Goal: Transaction & Acquisition: Purchase product/service

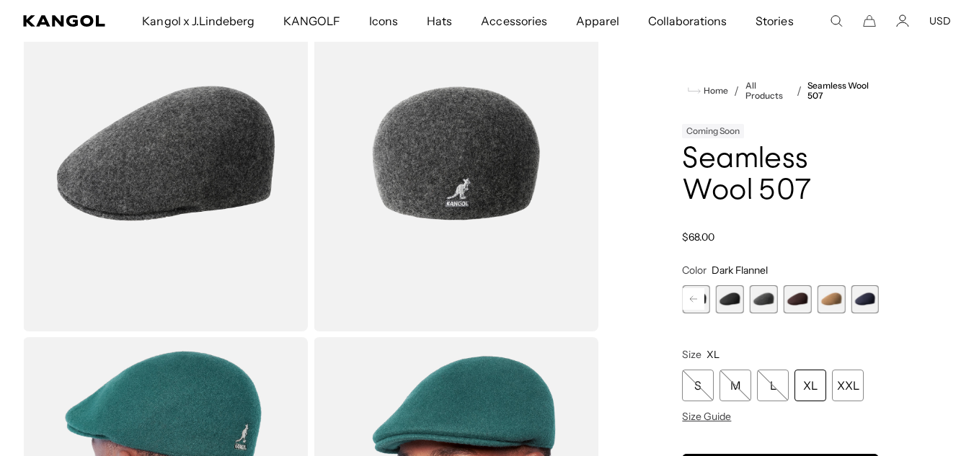
click at [733, 131] on div "Coming Soon" at bounding box center [713, 131] width 62 height 14
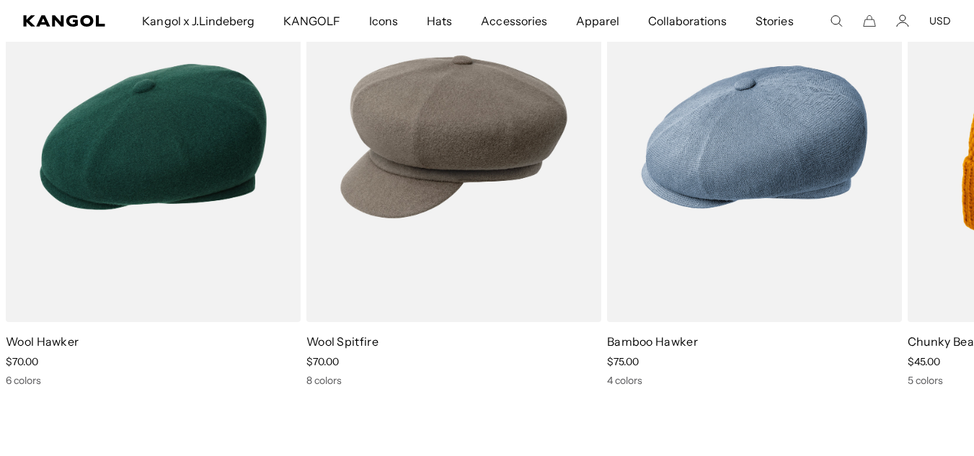
scroll to position [0, 297]
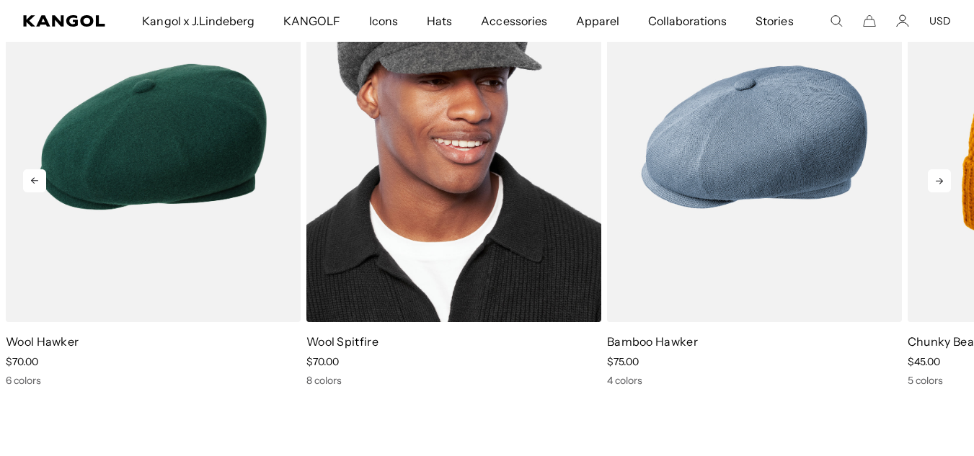
click at [569, 174] on img "2 of 5" at bounding box center [453, 137] width 295 height 370
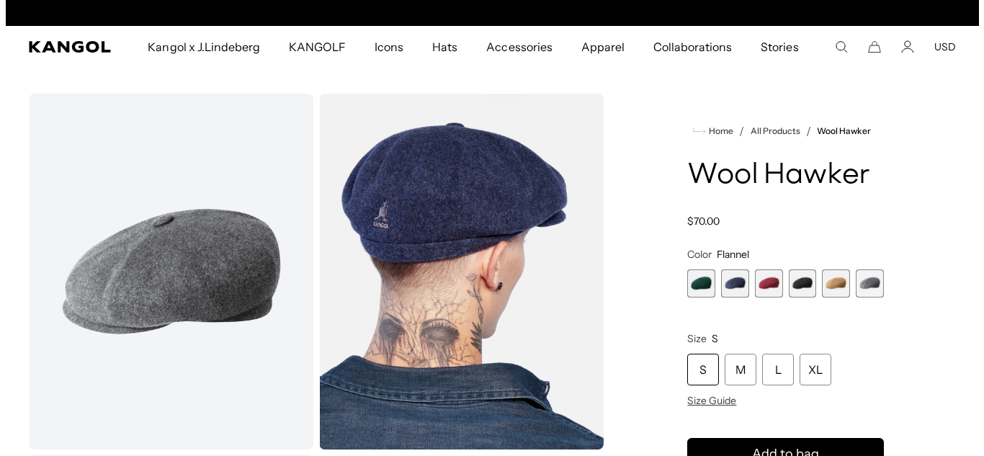
scroll to position [0, 297]
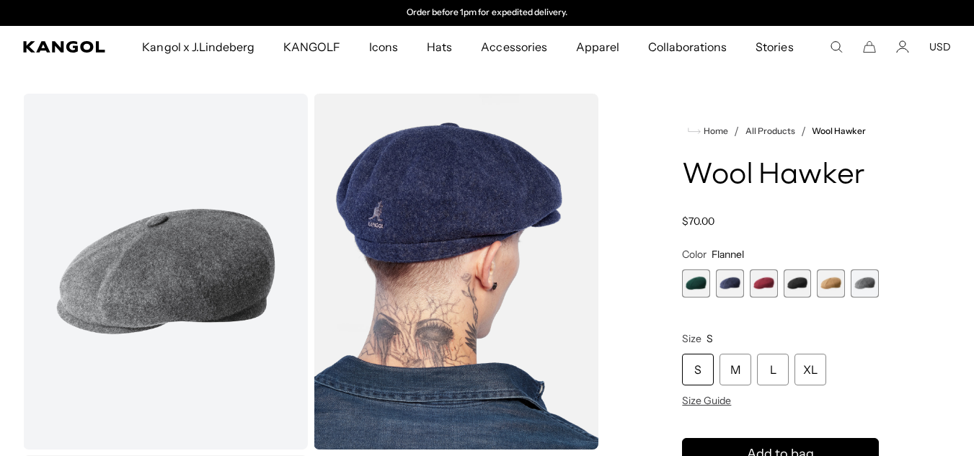
click at [205, 244] on img "Gallery Viewer" at bounding box center [165, 272] width 285 height 356
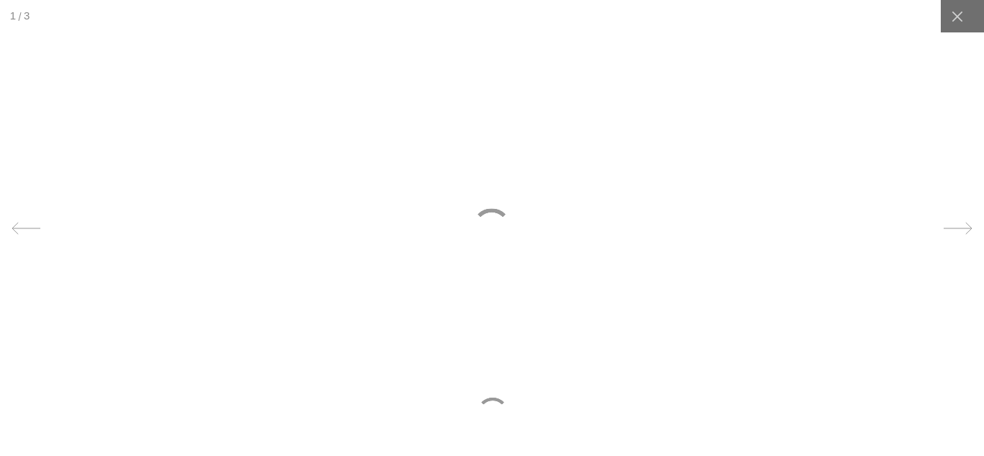
scroll to position [0, 0]
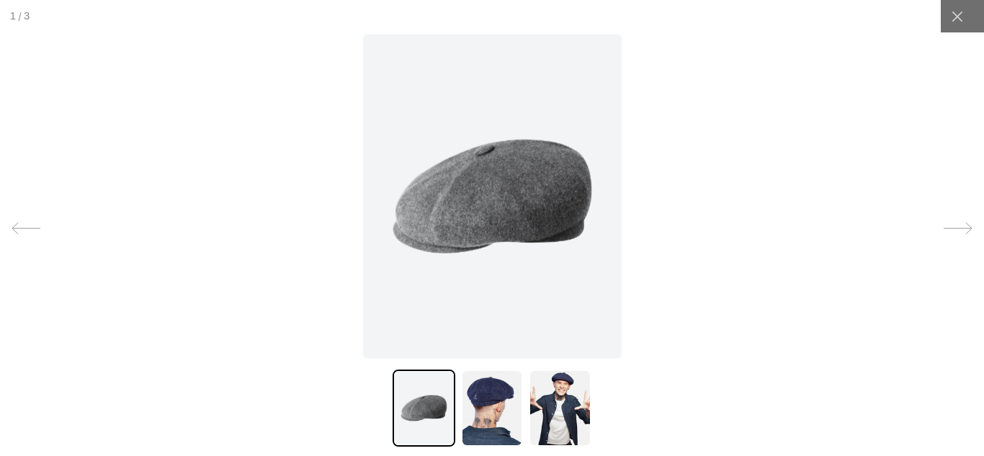
click at [545, 201] on img at bounding box center [492, 196] width 259 height 324
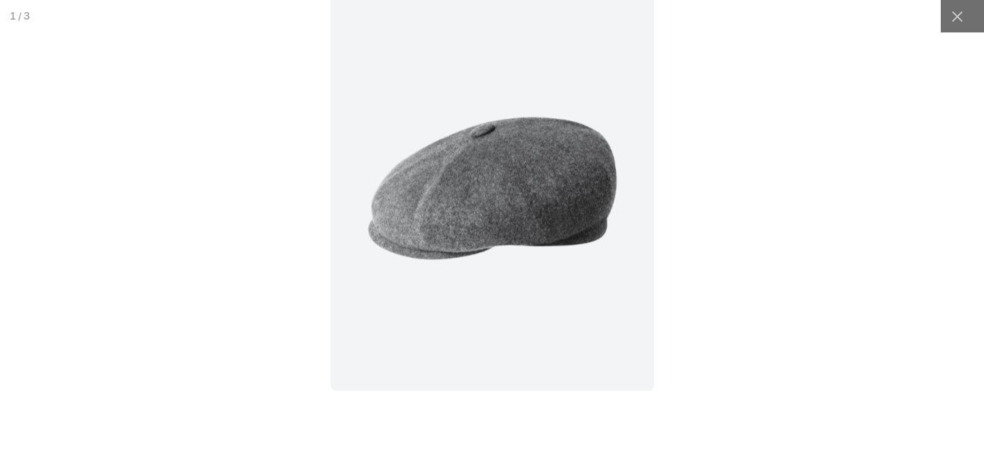
click at [545, 201] on img at bounding box center [493, 188] width 324 height 405
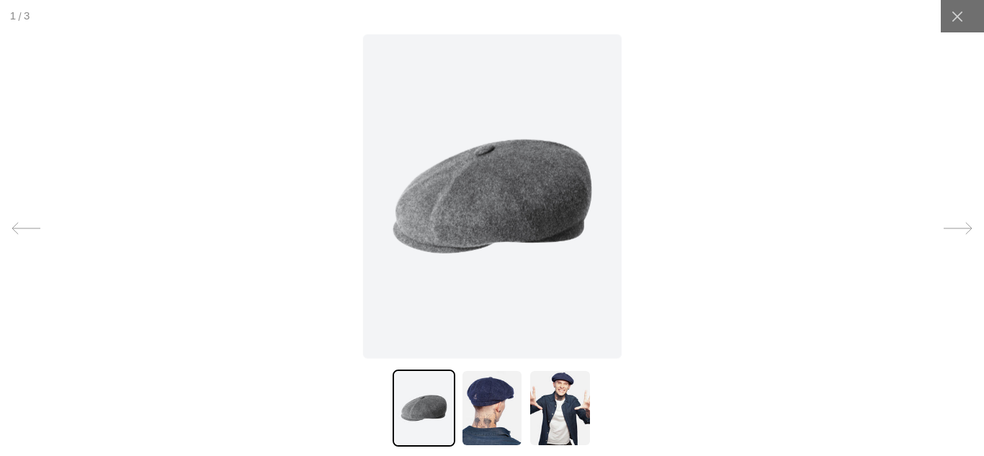
scroll to position [0, 297]
click at [539, 215] on img at bounding box center [492, 196] width 259 height 324
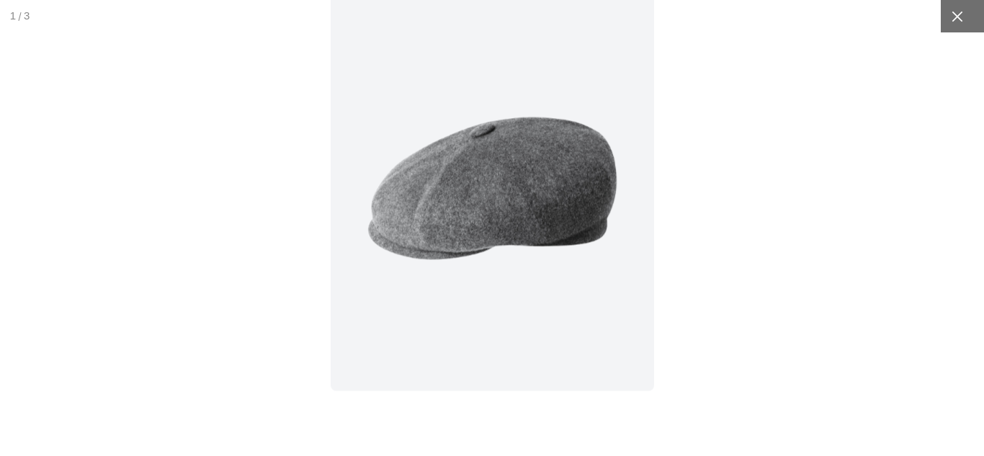
click at [954, 32] on div at bounding box center [957, 16] width 32 height 32
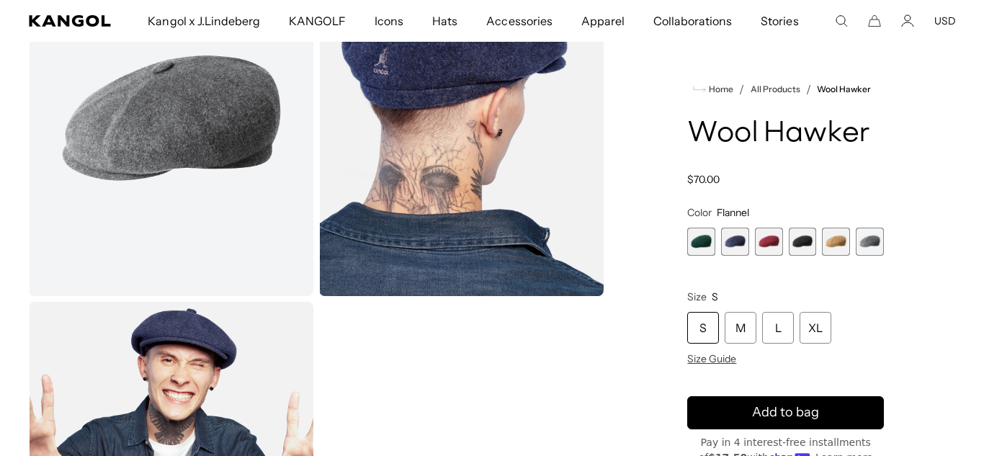
scroll to position [0, 0]
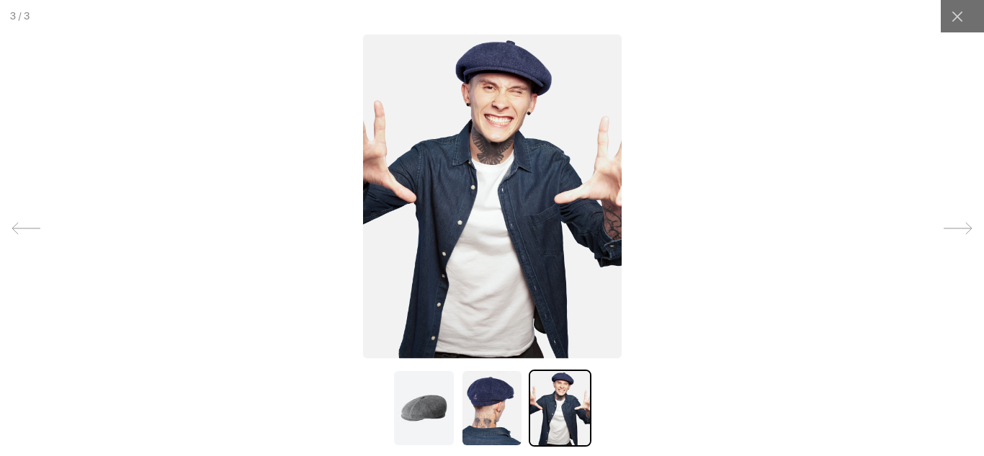
scroll to position [0, 297]
click at [511, 66] on img at bounding box center [492, 196] width 259 height 324
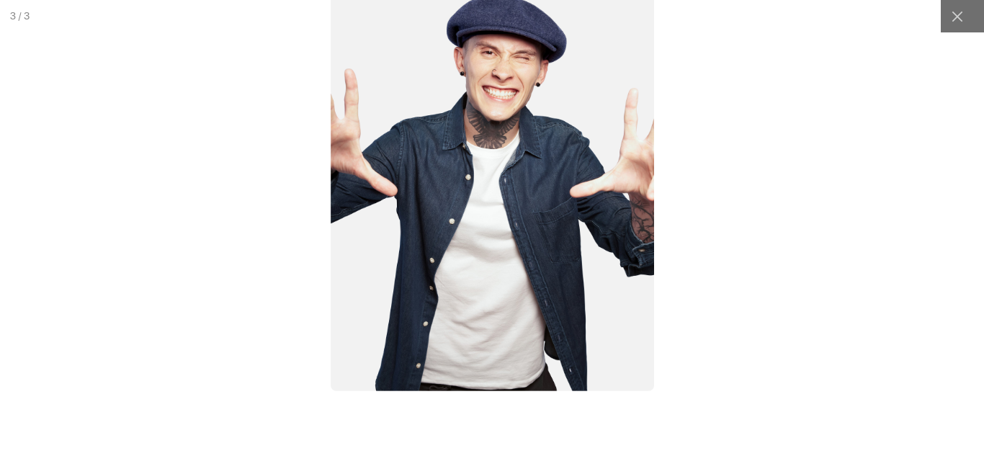
click at [511, 66] on img at bounding box center [493, 188] width 324 height 405
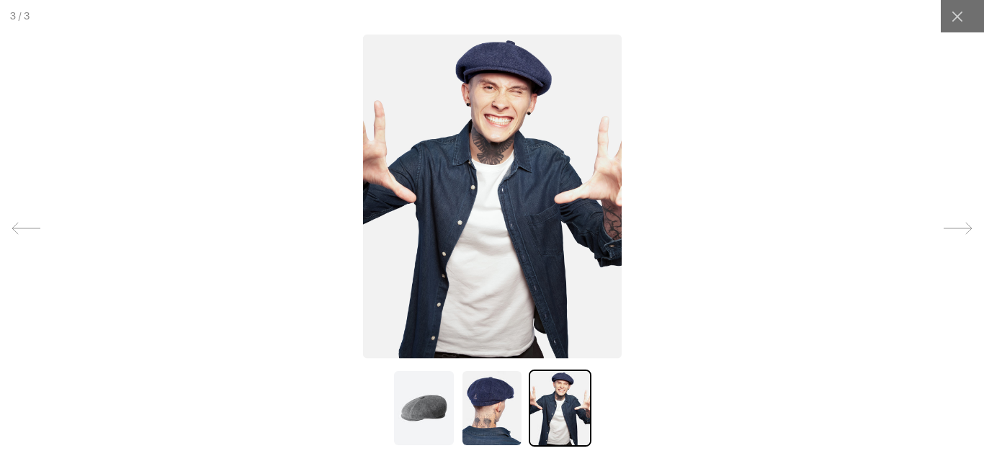
click at [436, 401] on img at bounding box center [424, 408] width 62 height 77
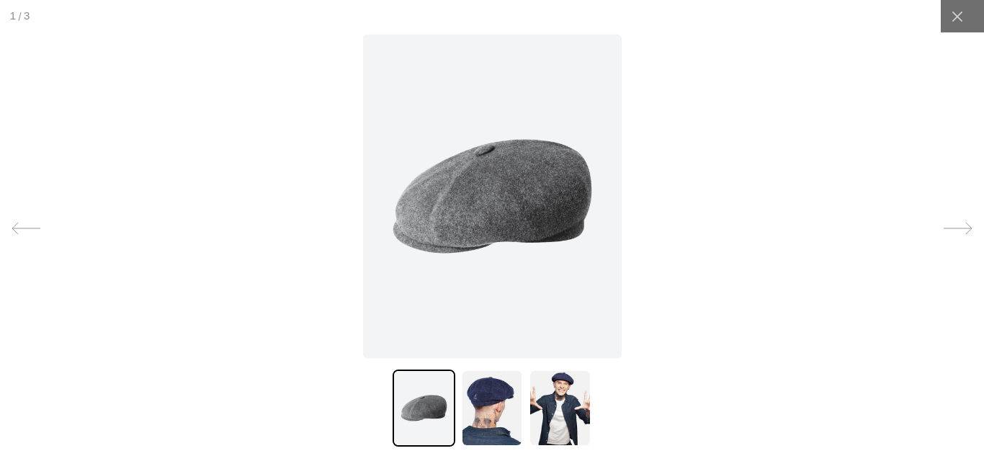
scroll to position [0, 0]
click at [518, 158] on img at bounding box center [492, 196] width 259 height 324
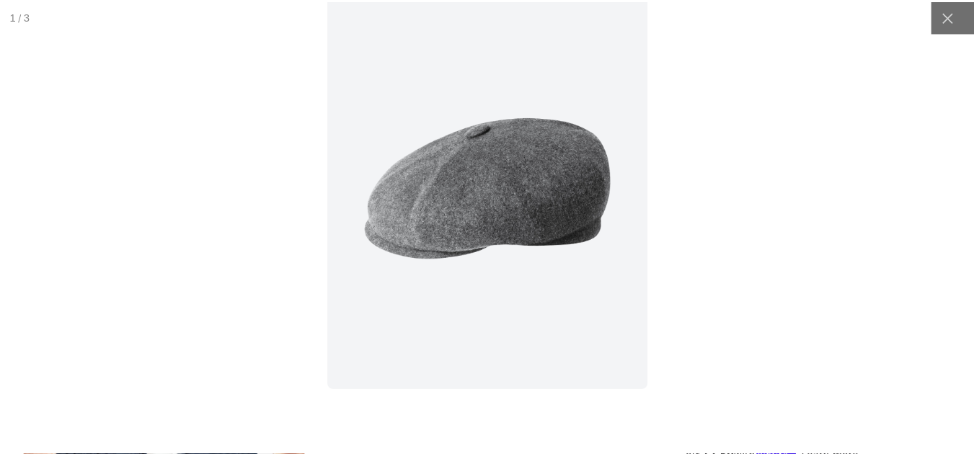
scroll to position [0, 297]
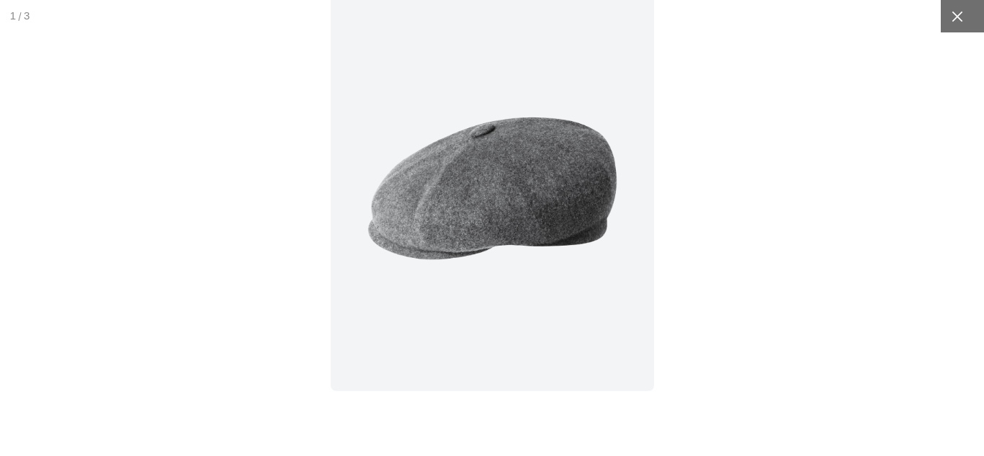
click at [951, 17] on icon at bounding box center [958, 16] width 14 height 14
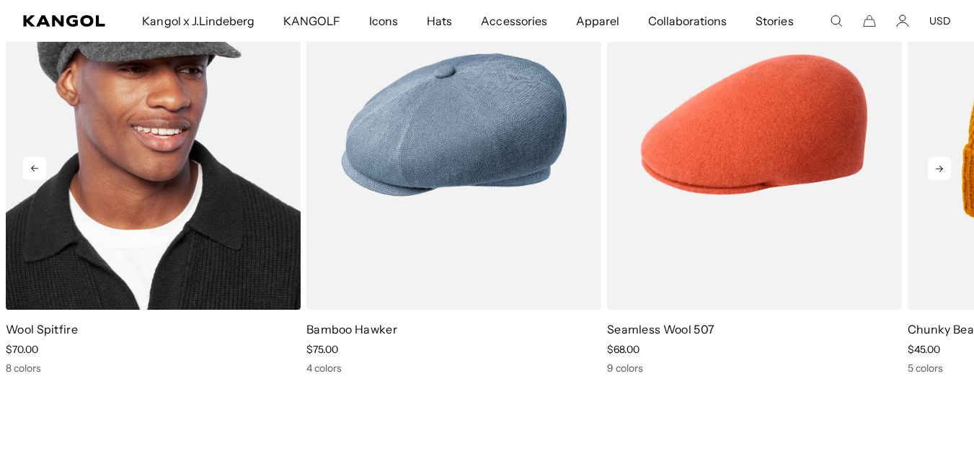
click at [74, 226] on img "1 of 5" at bounding box center [153, 124] width 295 height 370
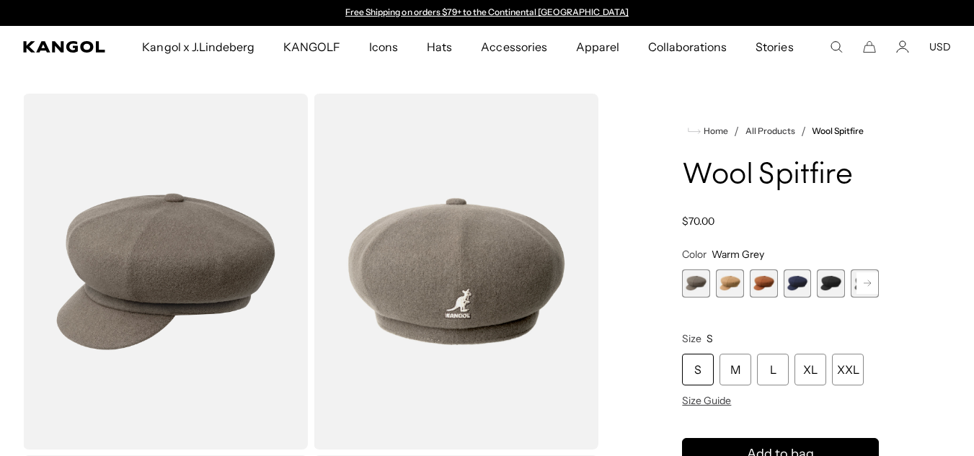
click at [863, 283] on rect at bounding box center [867, 283] width 22 height 22
click at [841, 283] on span "6 of 8" at bounding box center [831, 284] width 28 height 28
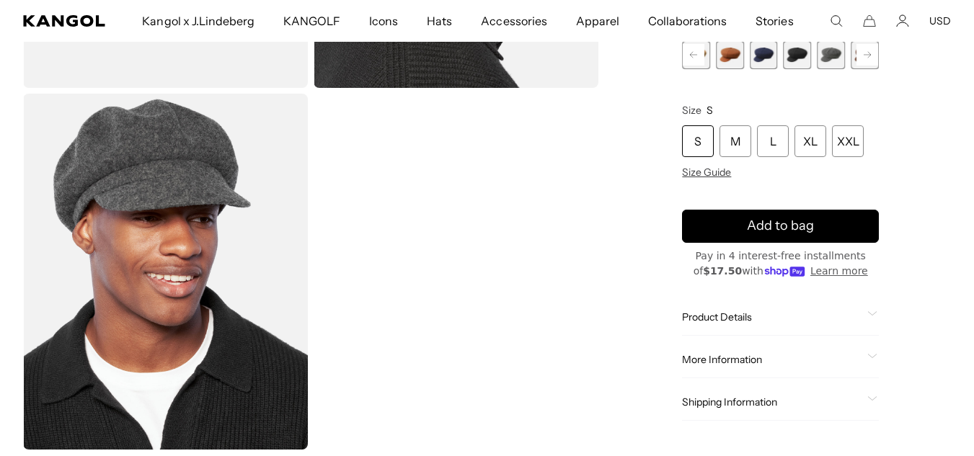
click at [256, 195] on img "Gallery Viewer" at bounding box center [165, 272] width 285 height 356
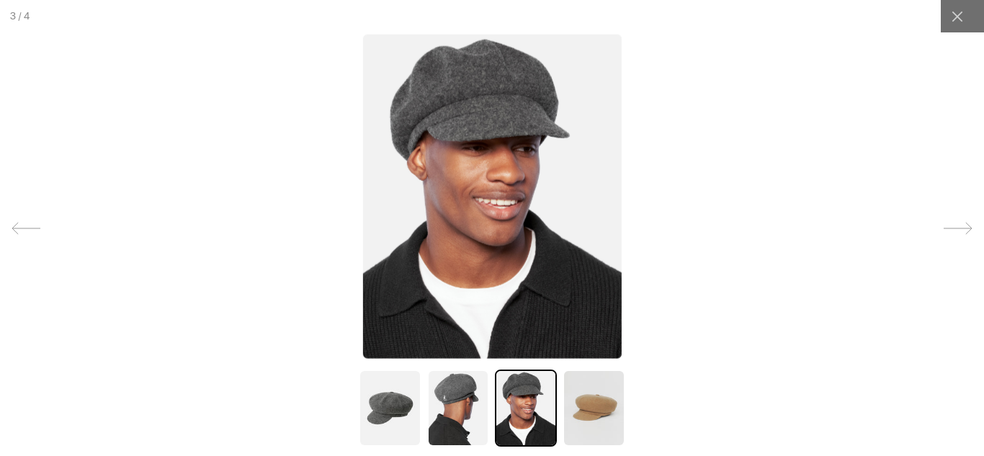
scroll to position [0, 297]
click at [466, 130] on img at bounding box center [492, 196] width 259 height 324
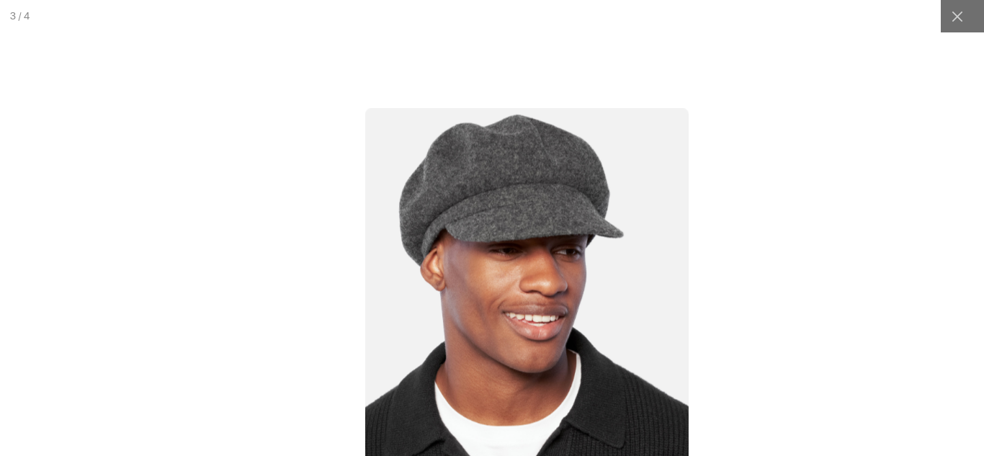
click at [500, 253] on img at bounding box center [527, 310] width 324 height 405
click at [523, 200] on img at bounding box center [527, 310] width 324 height 405
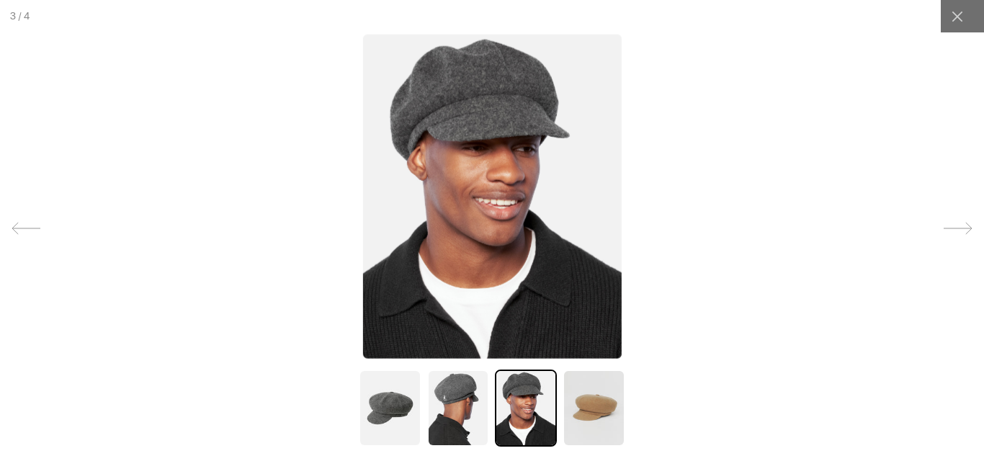
click at [523, 200] on img at bounding box center [492, 196] width 259 height 324
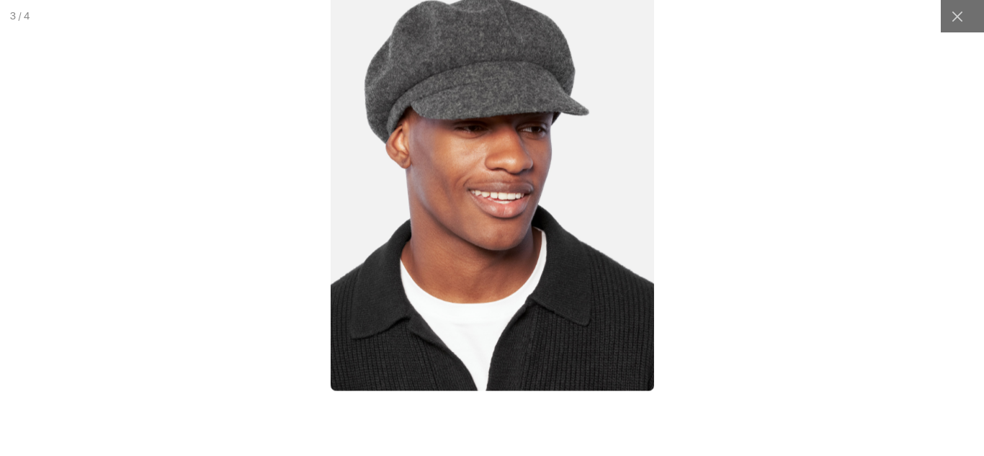
scroll to position [0, 297]
click at [523, 200] on img at bounding box center [493, 188] width 324 height 405
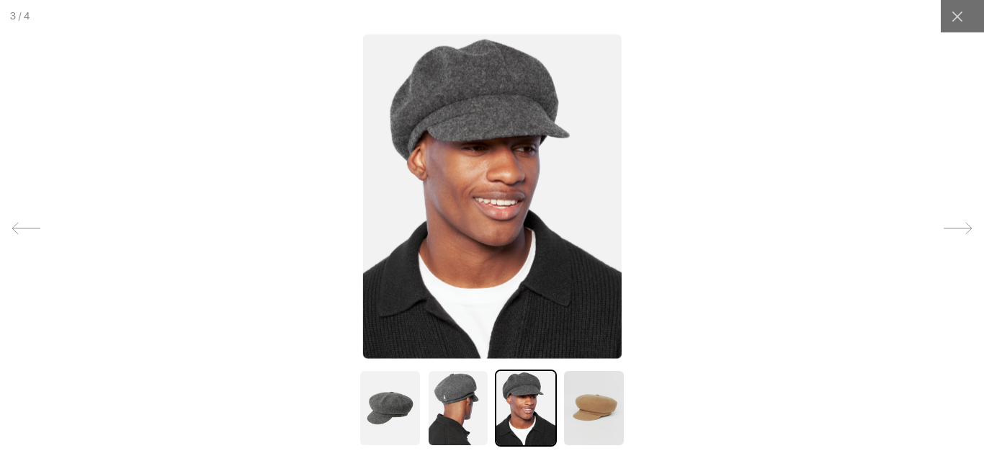
click at [461, 396] on img at bounding box center [458, 408] width 62 height 77
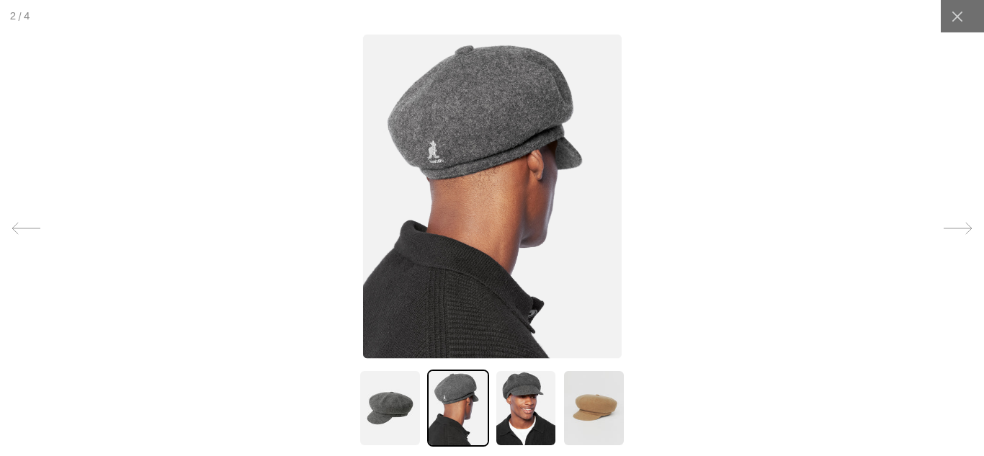
scroll to position [0, 0]
click at [489, 143] on img at bounding box center [492, 196] width 259 height 324
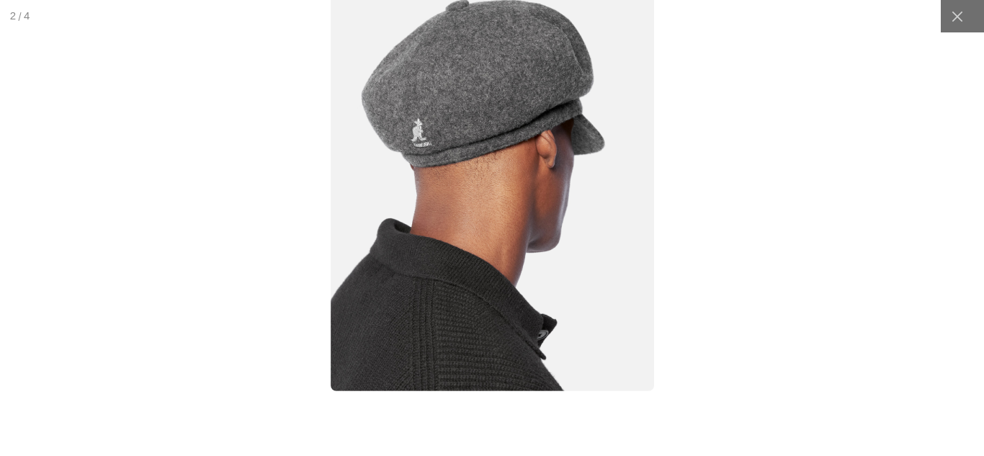
click at [489, 143] on img at bounding box center [493, 188] width 324 height 405
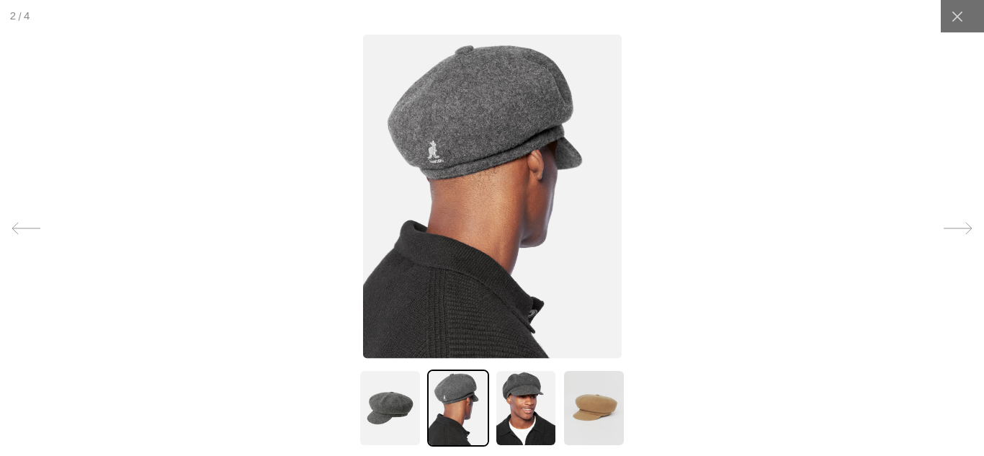
click at [376, 401] on img at bounding box center [390, 408] width 62 height 77
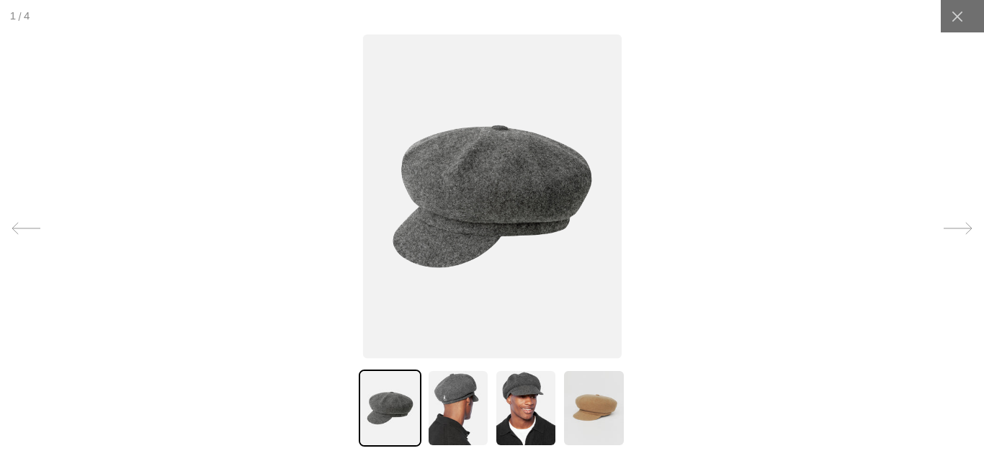
scroll to position [0, 297]
click at [463, 231] on img at bounding box center [492, 196] width 259 height 324
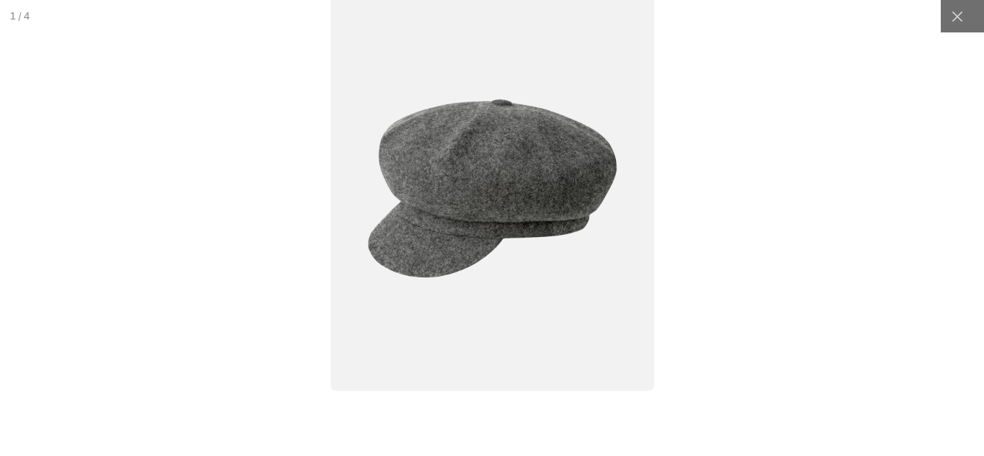
click at [463, 231] on img at bounding box center [493, 188] width 324 height 405
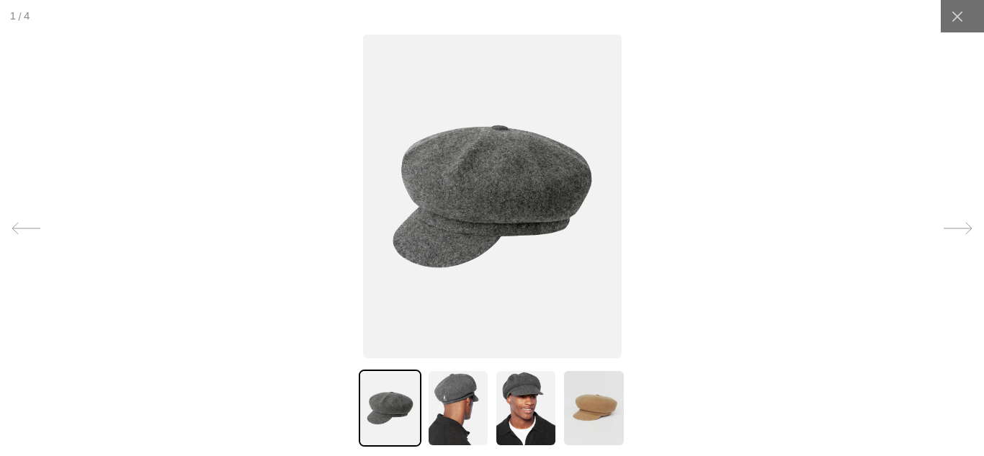
scroll to position [0, 0]
click at [530, 399] on img at bounding box center [526, 408] width 62 height 77
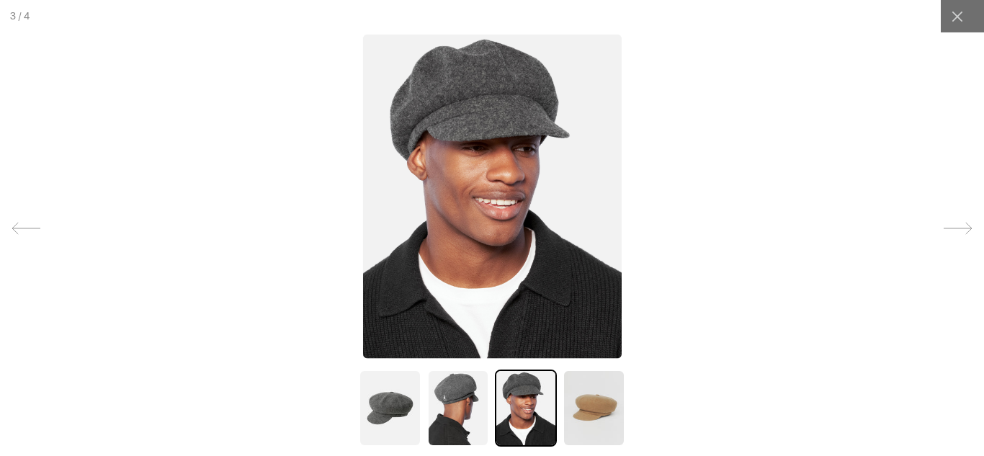
scroll to position [0, 297]
click at [512, 100] on img at bounding box center [492, 196] width 259 height 324
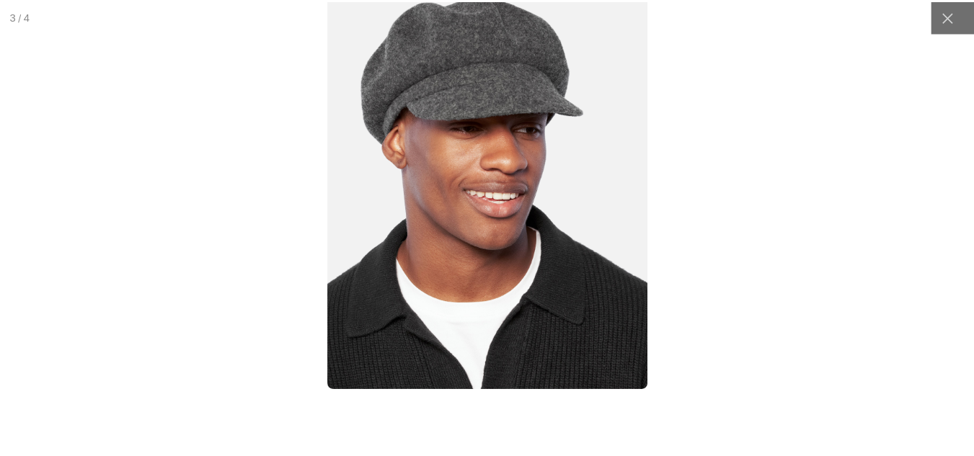
scroll to position [0, 0]
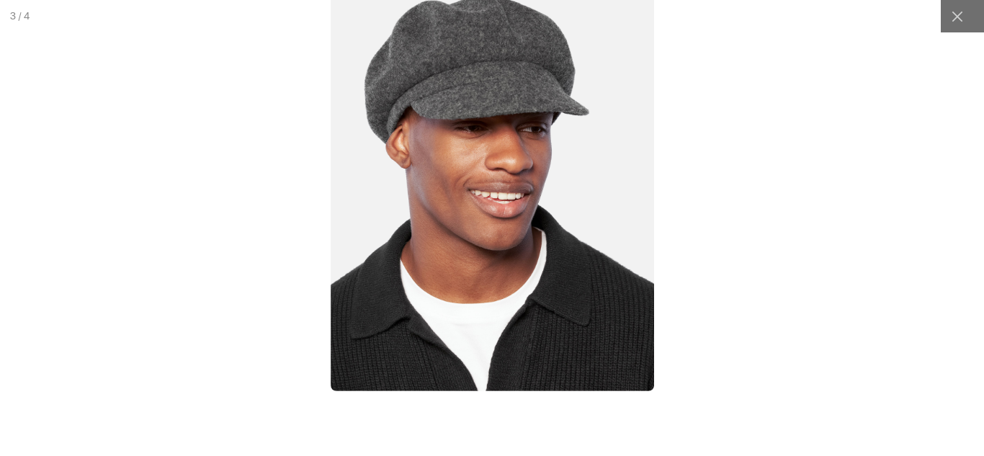
click at [512, 100] on img at bounding box center [493, 188] width 324 height 405
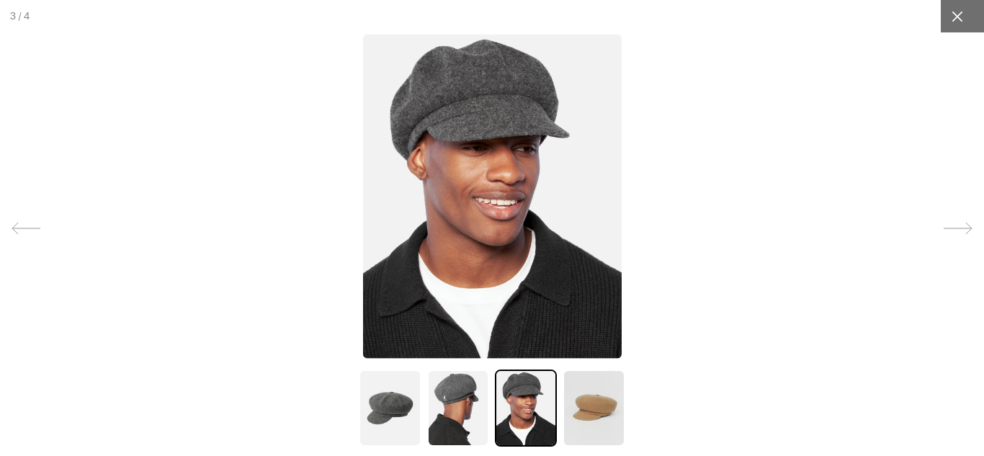
click at [961, 10] on div at bounding box center [957, 16] width 32 height 32
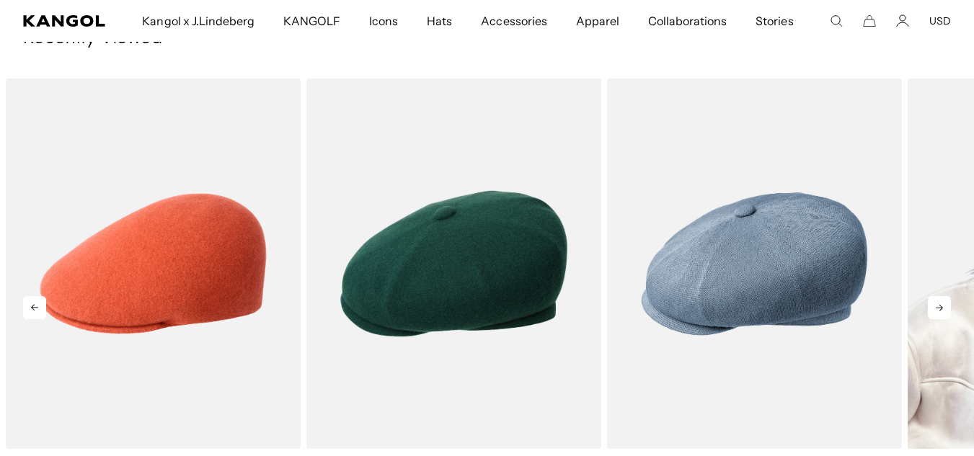
scroll to position [0, 297]
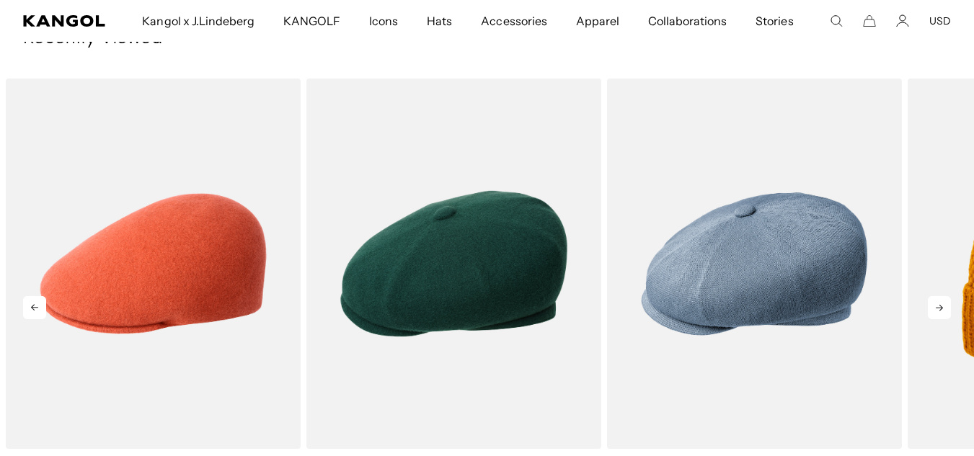
click at [944, 311] on icon at bounding box center [939, 307] width 23 height 23
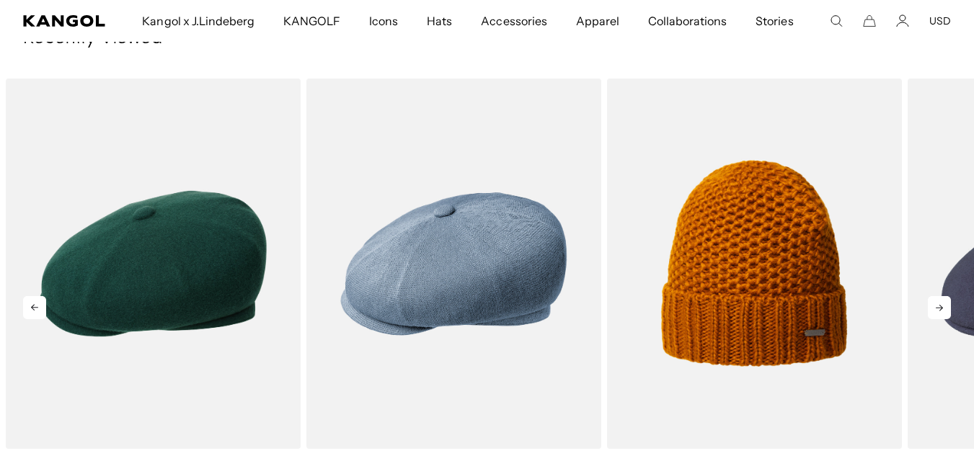
click at [944, 311] on icon at bounding box center [939, 307] width 23 height 23
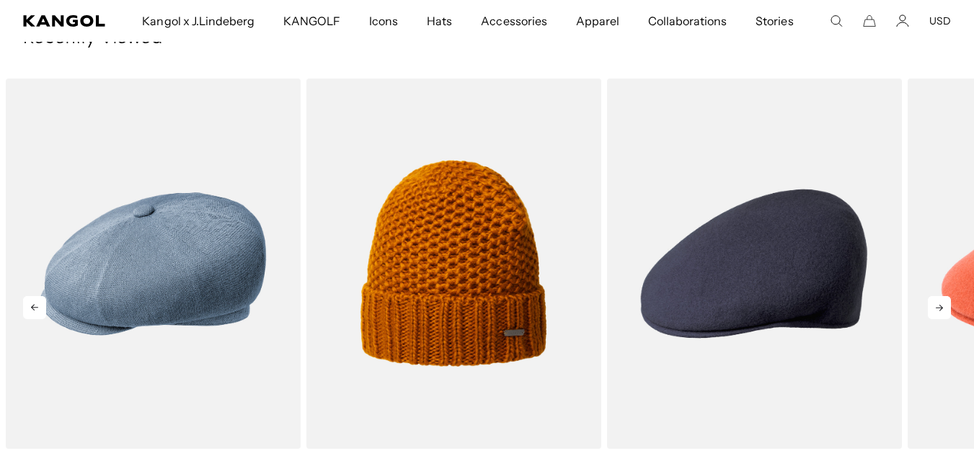
scroll to position [0, 0]
click at [944, 311] on icon at bounding box center [939, 307] width 23 height 23
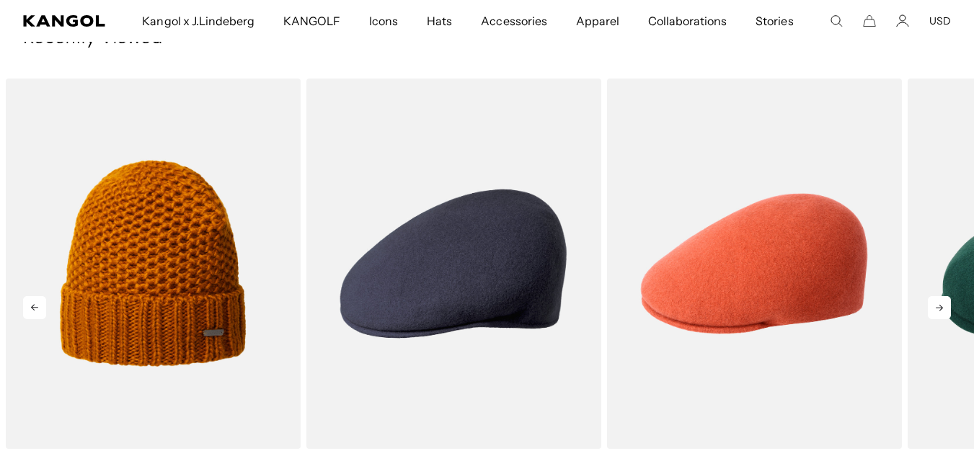
click at [944, 311] on icon at bounding box center [939, 307] width 23 height 23
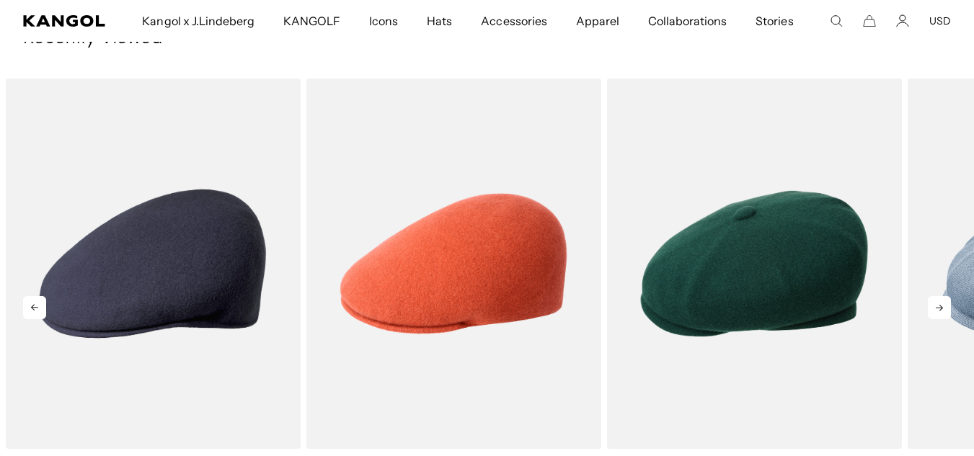
click at [944, 311] on icon at bounding box center [939, 307] width 23 height 23
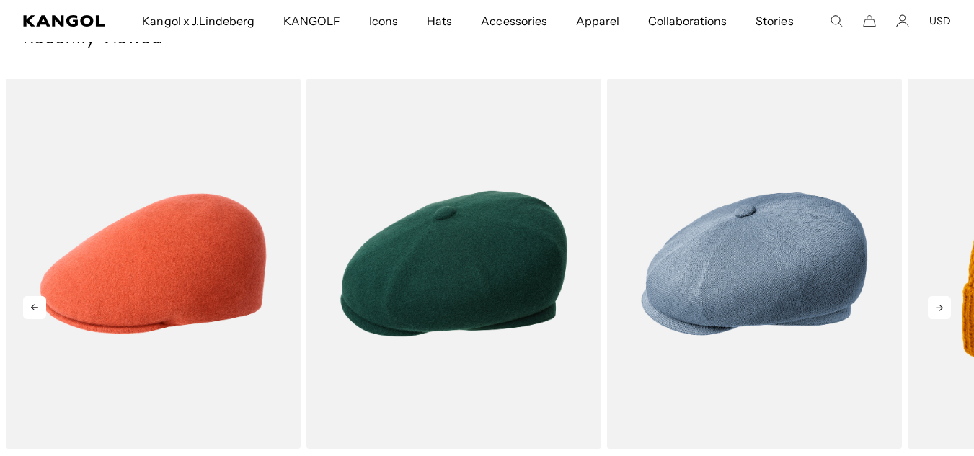
scroll to position [0, 297]
click at [944, 311] on icon at bounding box center [939, 307] width 23 height 23
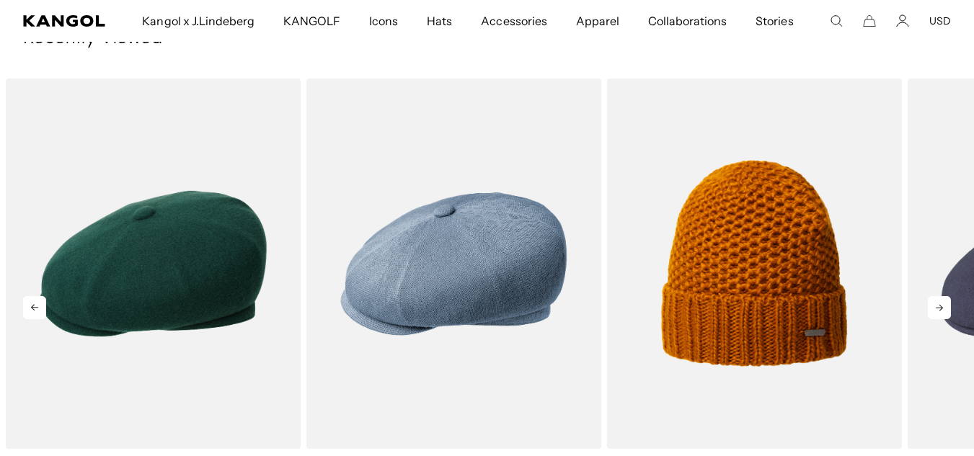
click at [944, 311] on icon at bounding box center [939, 307] width 23 height 23
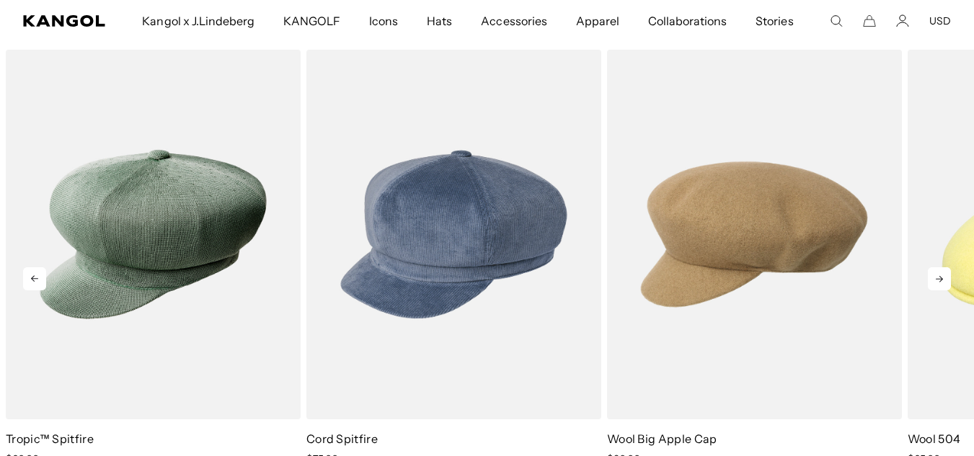
click at [938, 283] on icon at bounding box center [939, 278] width 23 height 23
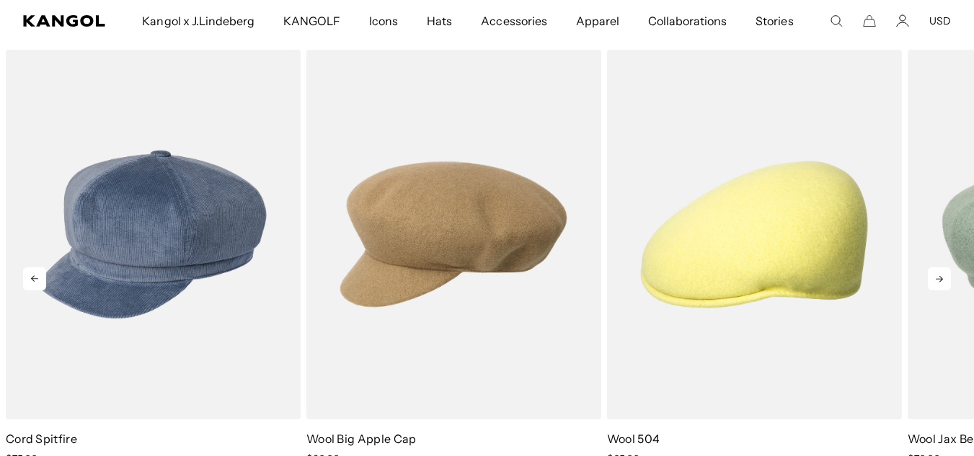
click at [938, 283] on icon at bounding box center [939, 278] width 23 height 23
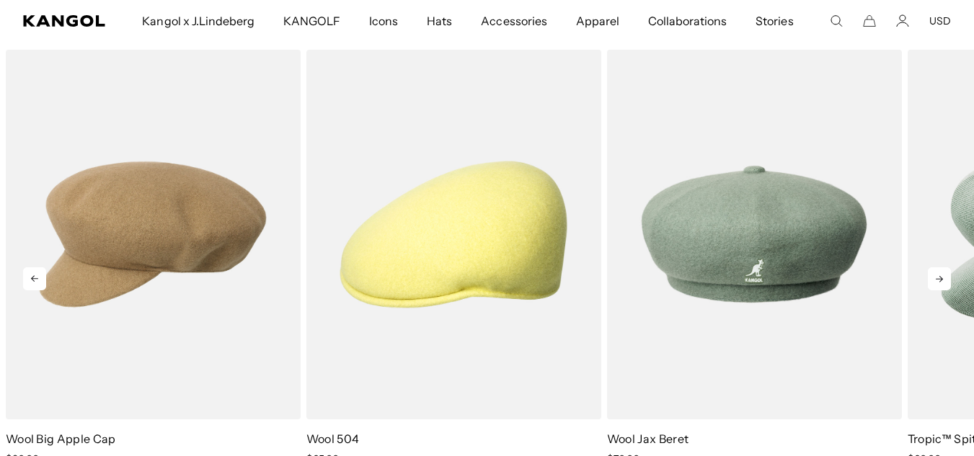
click at [938, 283] on icon at bounding box center [939, 278] width 23 height 23
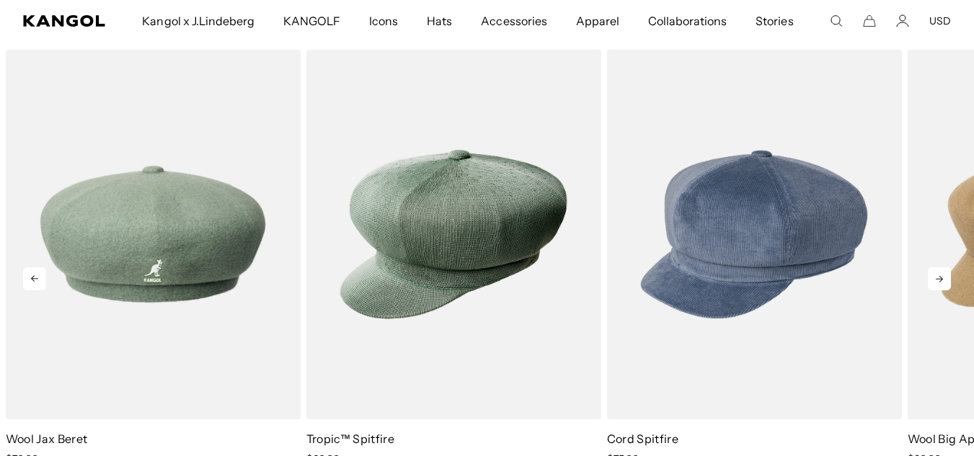
click at [938, 283] on icon at bounding box center [939, 278] width 23 height 23
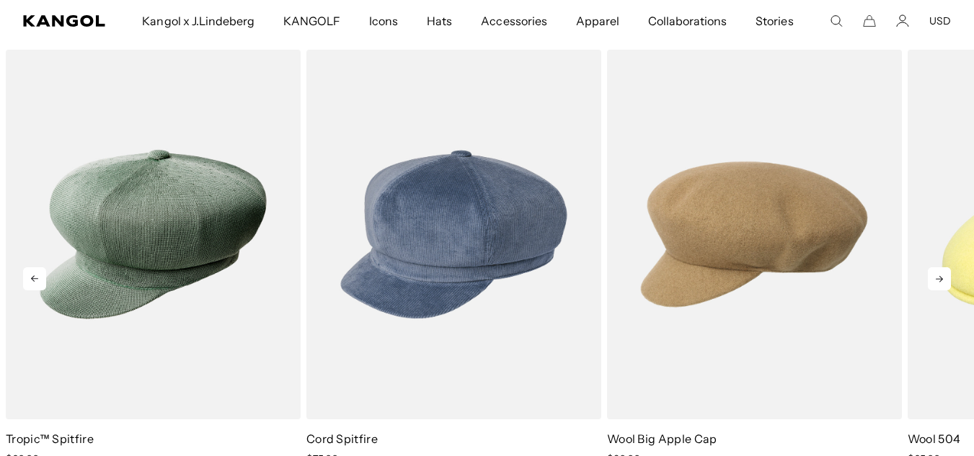
scroll to position [0, 0]
click at [938, 283] on icon at bounding box center [939, 278] width 23 height 23
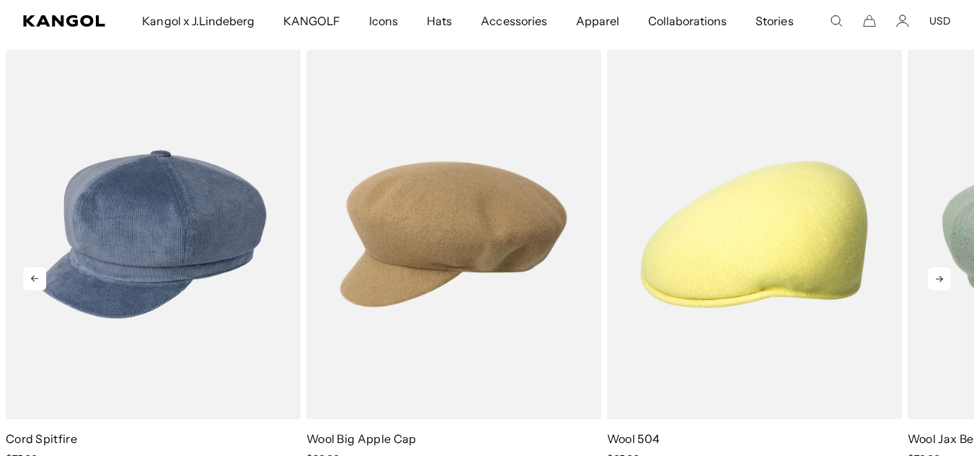
click at [938, 283] on icon at bounding box center [939, 278] width 23 height 23
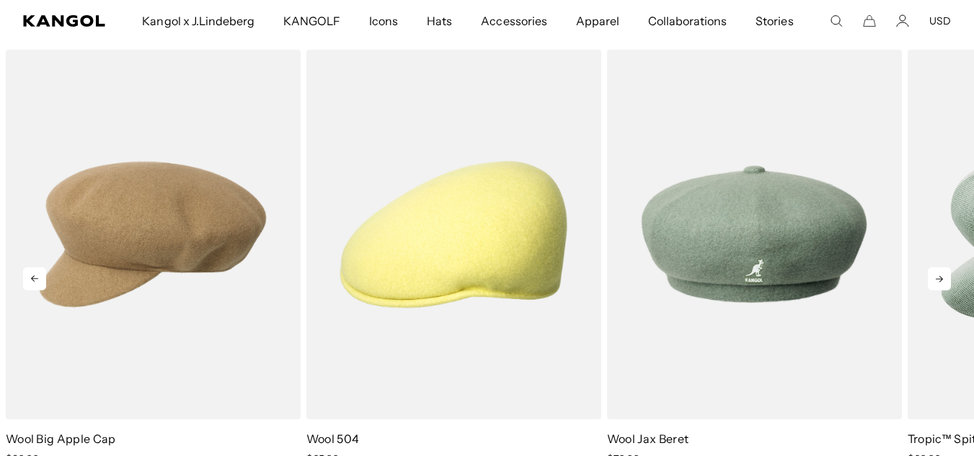
click at [938, 283] on icon at bounding box center [939, 278] width 23 height 23
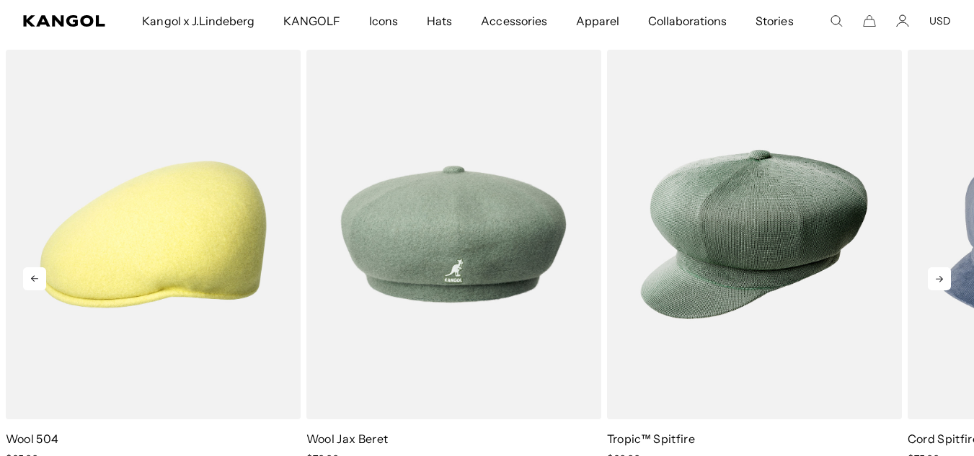
click at [938, 283] on icon at bounding box center [939, 278] width 23 height 23
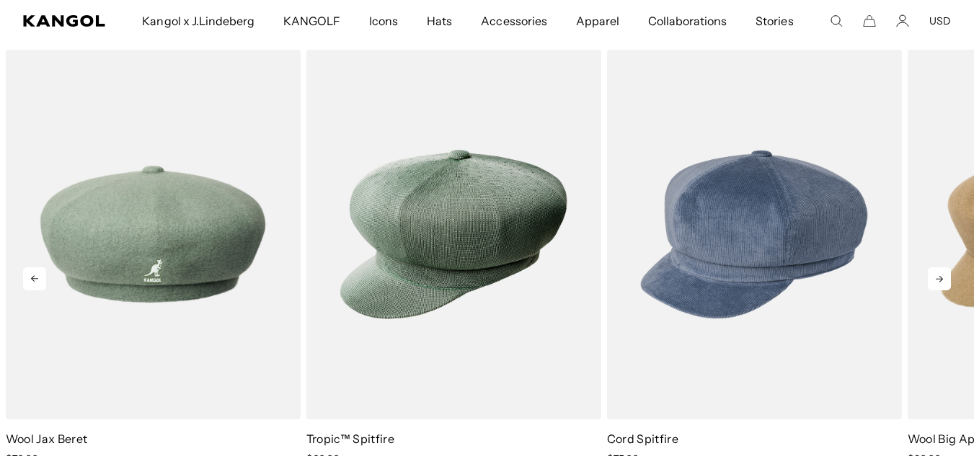
scroll to position [0, 297]
click at [941, 286] on icon at bounding box center [939, 278] width 23 height 23
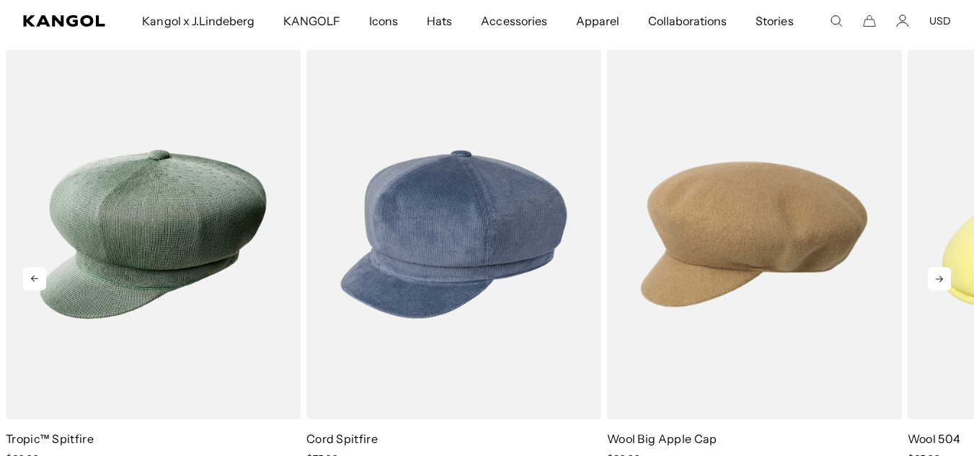
scroll to position [0, 0]
click at [941, 286] on icon at bounding box center [939, 278] width 23 height 23
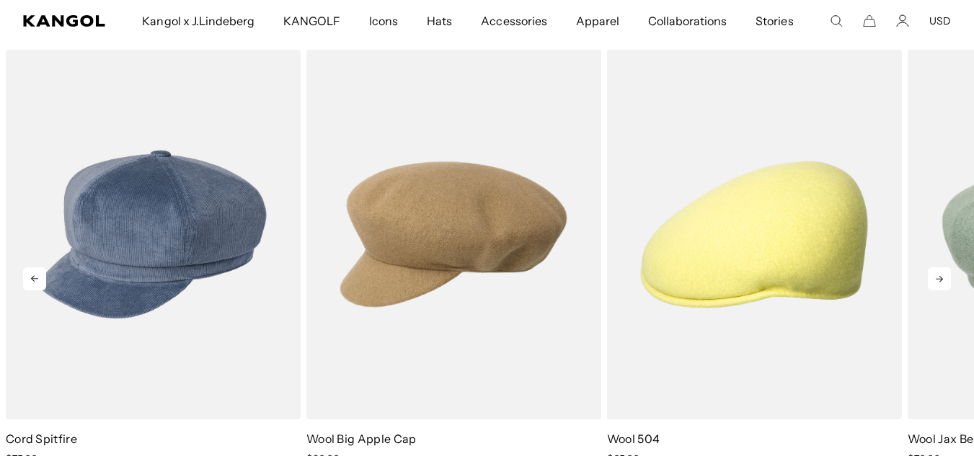
click at [941, 286] on icon at bounding box center [939, 278] width 23 height 23
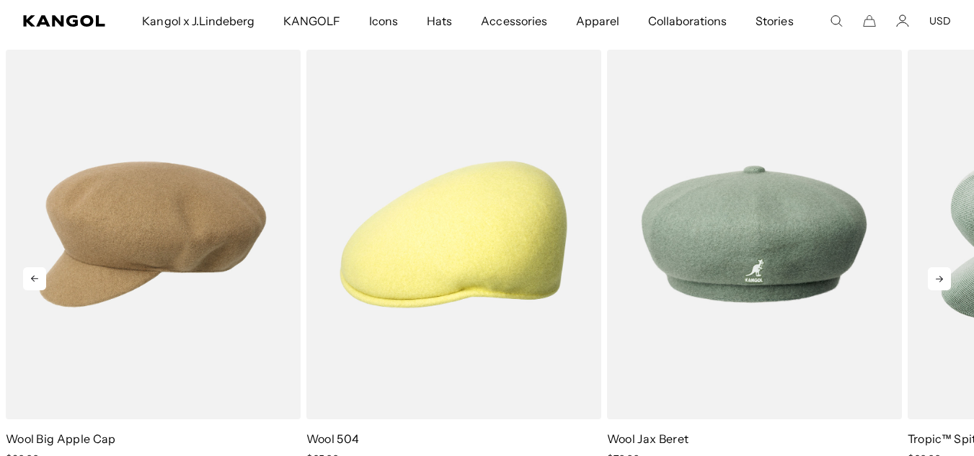
scroll to position [0, 297]
click at [941, 286] on icon at bounding box center [939, 278] width 23 height 23
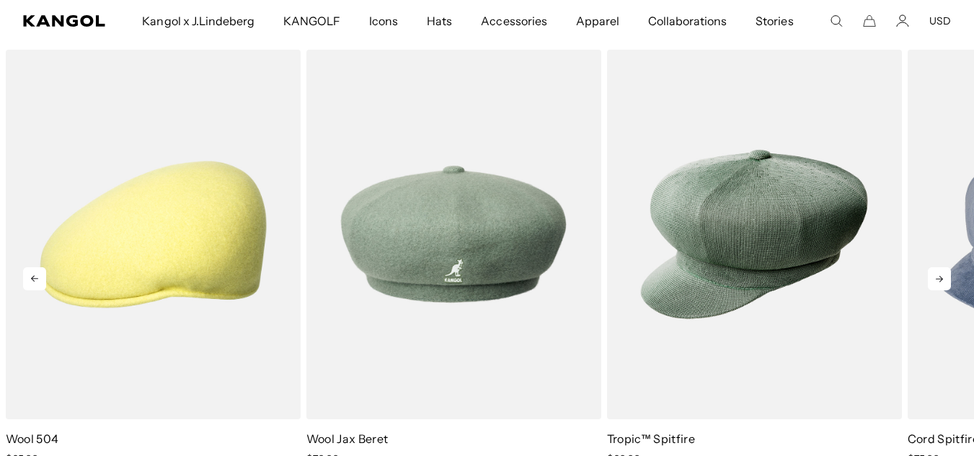
click at [941, 286] on icon at bounding box center [939, 278] width 23 height 23
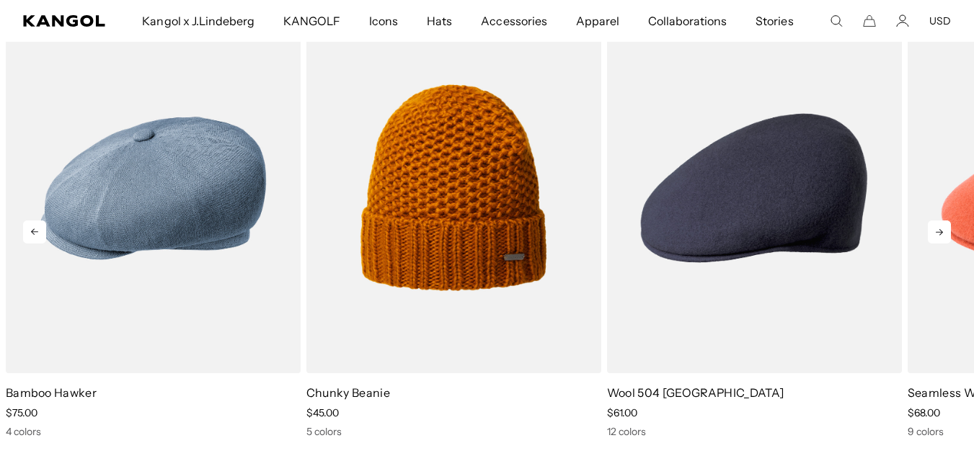
click at [939, 236] on icon at bounding box center [939, 232] width 23 height 23
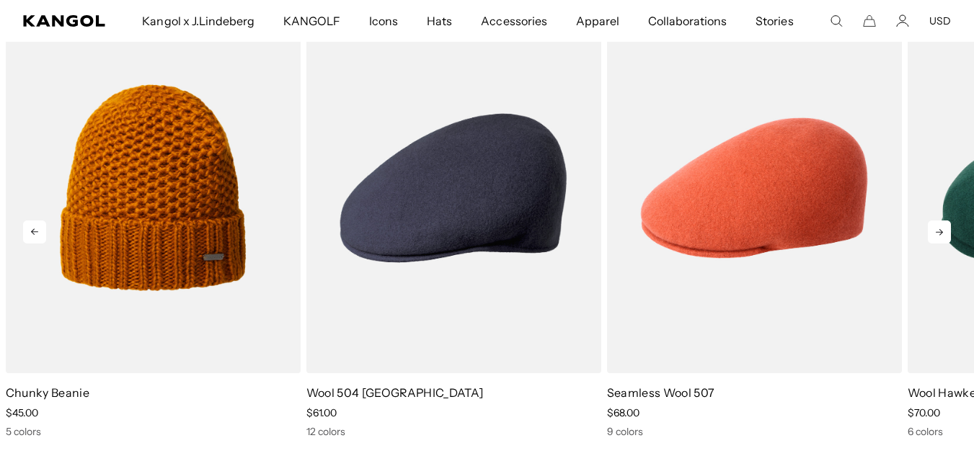
click at [939, 236] on icon at bounding box center [939, 232] width 23 height 23
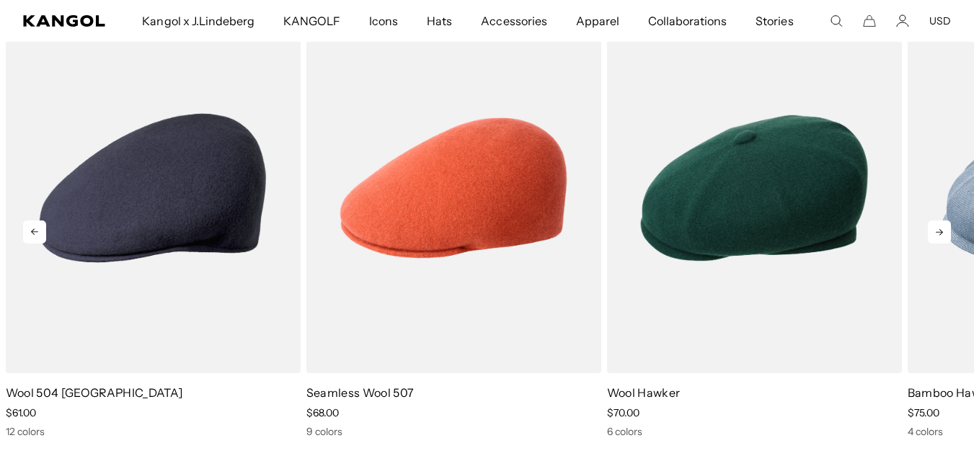
click at [939, 236] on icon at bounding box center [939, 232] width 23 height 23
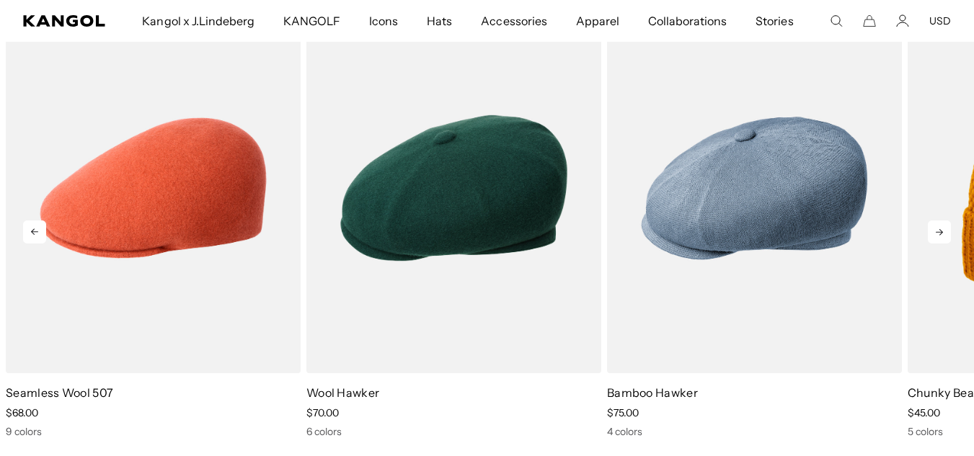
scroll to position [0, 0]
click at [939, 236] on icon at bounding box center [939, 232] width 23 height 23
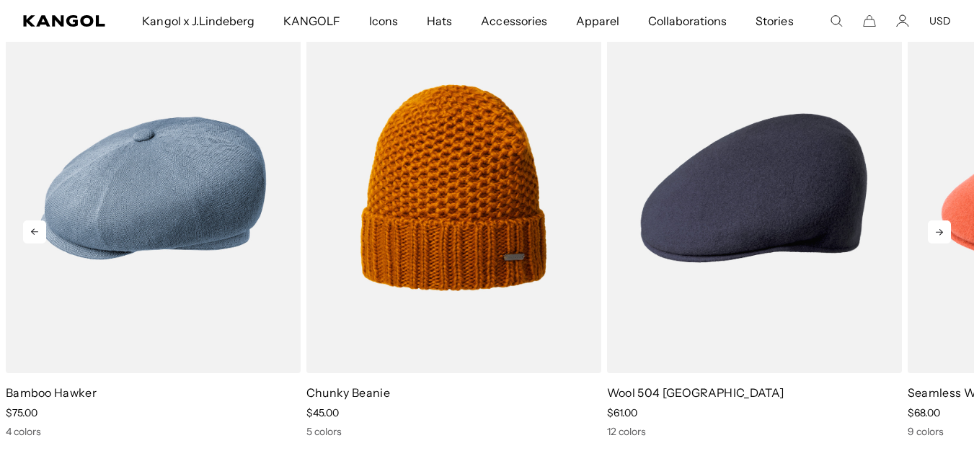
click at [939, 236] on icon at bounding box center [939, 232] width 23 height 23
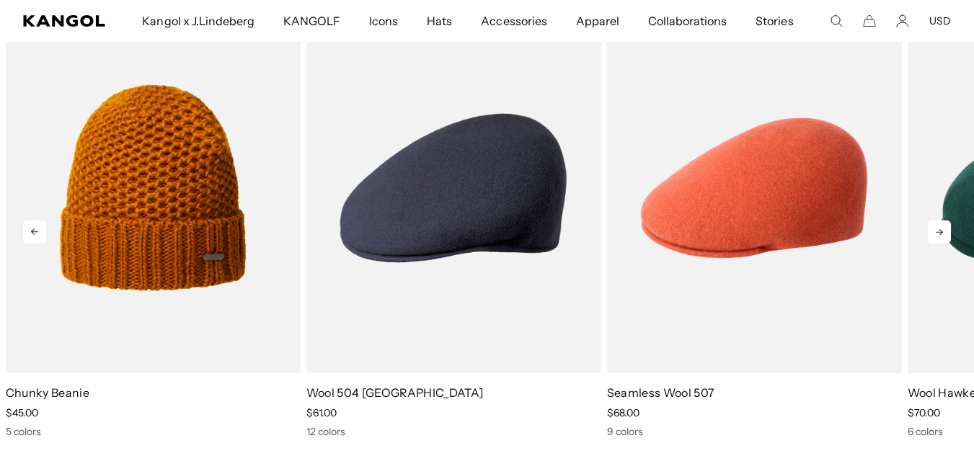
click at [939, 236] on icon at bounding box center [939, 232] width 23 height 23
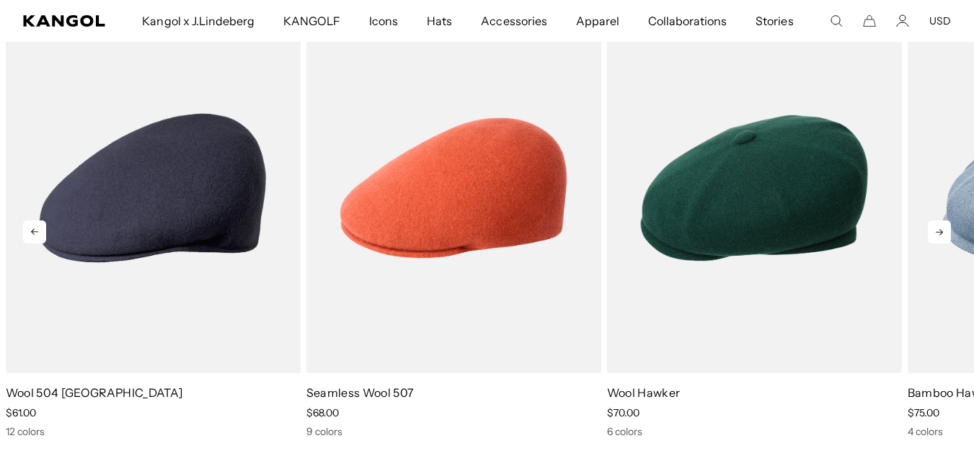
click at [939, 236] on icon at bounding box center [939, 232] width 23 height 23
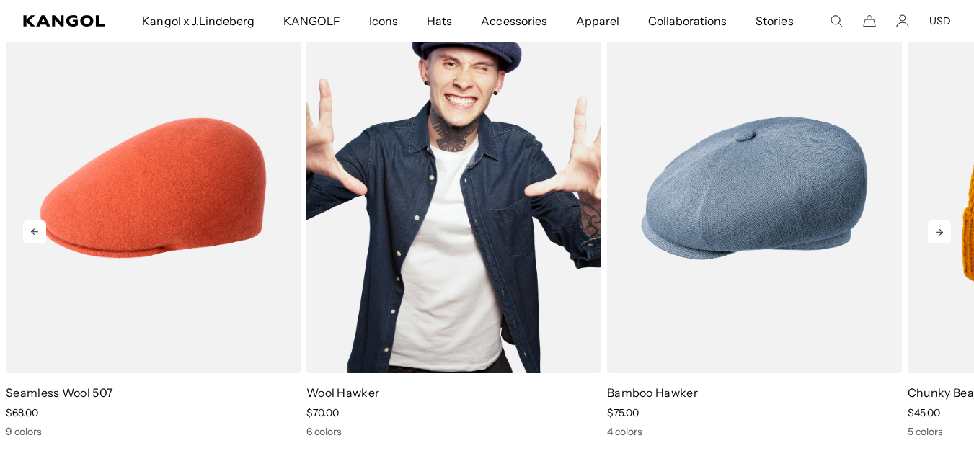
click at [516, 215] on img "2 of 5" at bounding box center [453, 188] width 295 height 370
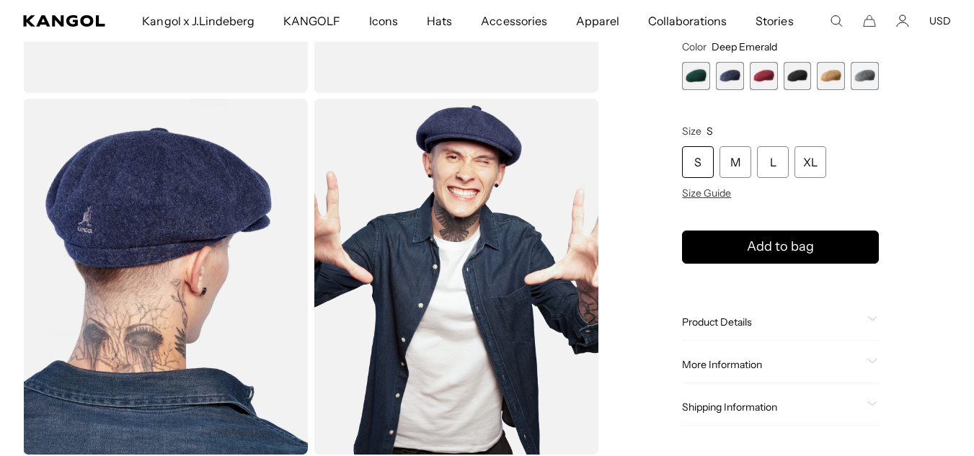
scroll to position [339, 0]
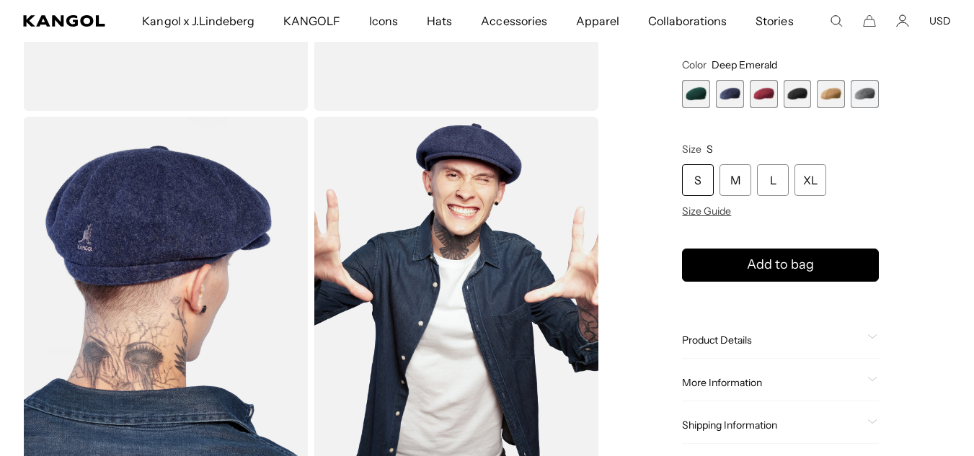
click at [691, 93] on span "1 of 6" at bounding box center [696, 94] width 28 height 28
click at [737, 92] on span "2 of 6" at bounding box center [730, 94] width 28 height 28
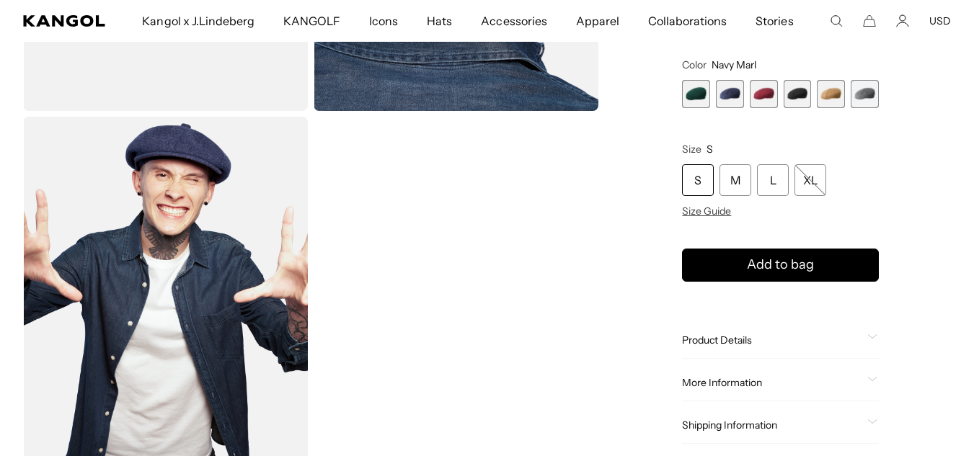
click at [770, 96] on span "3 of 6" at bounding box center [764, 94] width 28 height 28
click at [790, 94] on span "4 of 6" at bounding box center [797, 94] width 28 height 28
click at [863, 100] on span "6 of 6" at bounding box center [864, 94] width 28 height 28
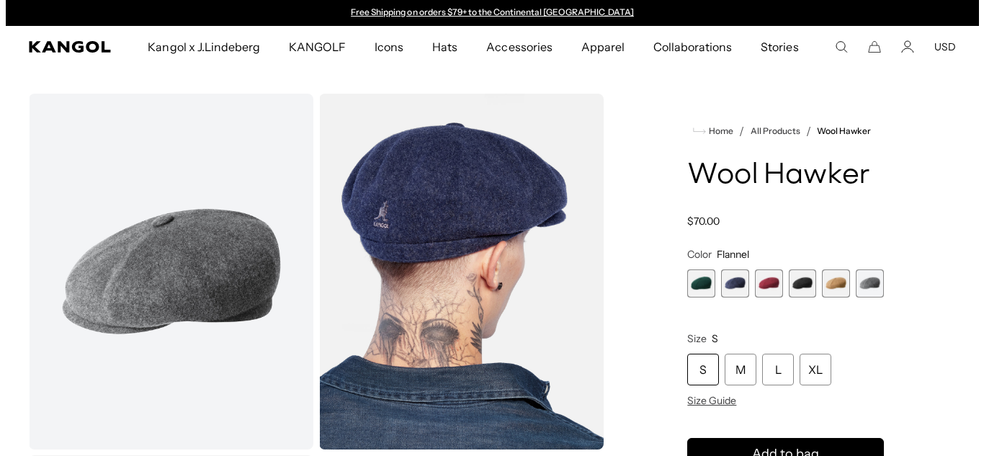
scroll to position [90, 0]
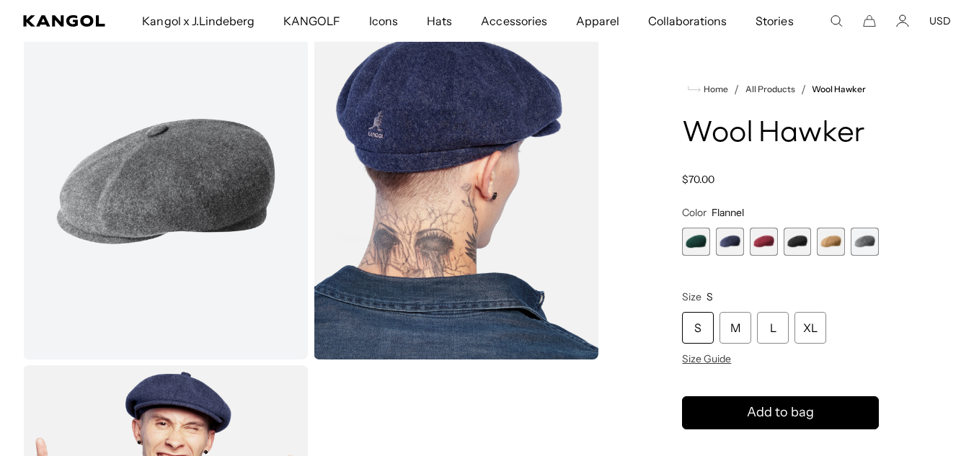
click at [161, 202] on img "Gallery Viewer" at bounding box center [165, 182] width 285 height 356
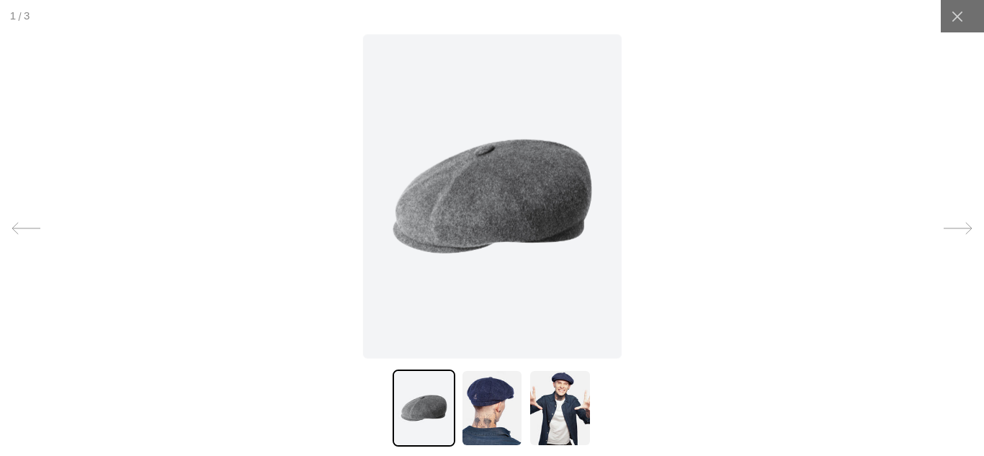
scroll to position [0, 297]
click at [486, 210] on img at bounding box center [492, 196] width 259 height 324
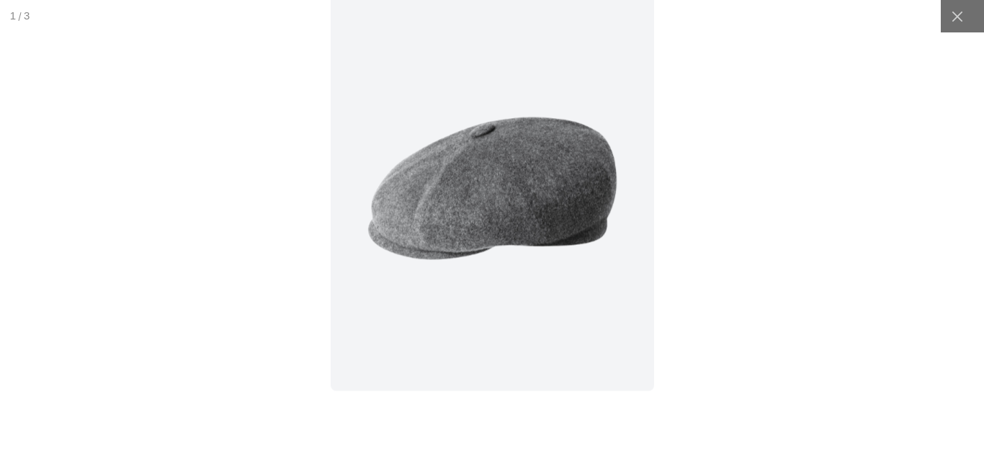
click at [486, 210] on img at bounding box center [493, 188] width 324 height 405
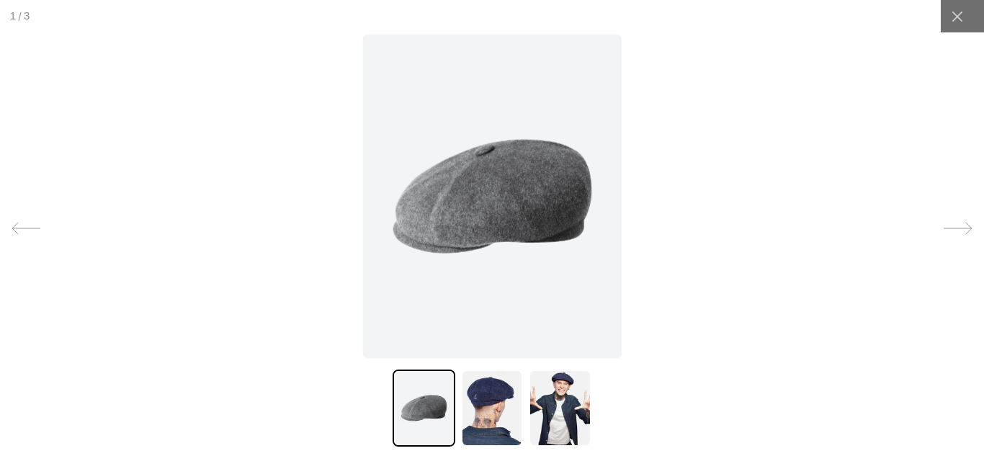
scroll to position [0, 0]
click at [486, 210] on img at bounding box center [492, 196] width 259 height 324
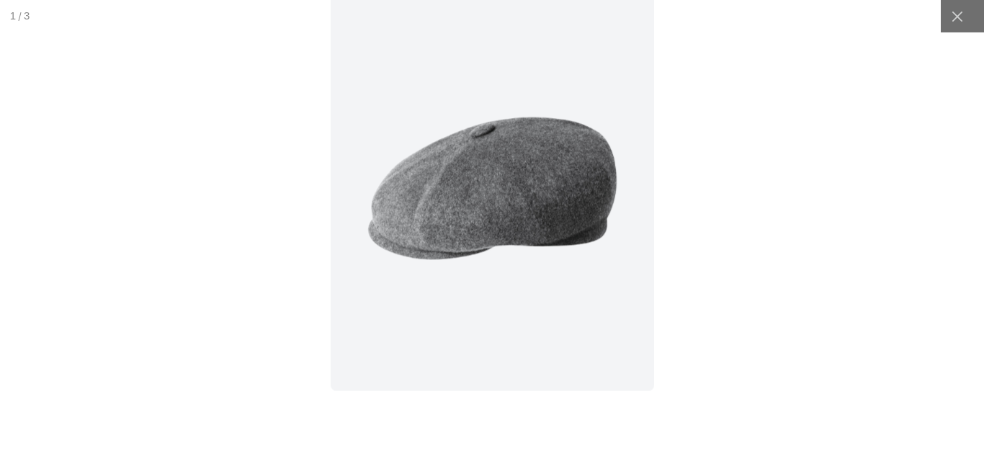
scroll to position [0, 297]
click at [474, 200] on img at bounding box center [493, 188] width 324 height 405
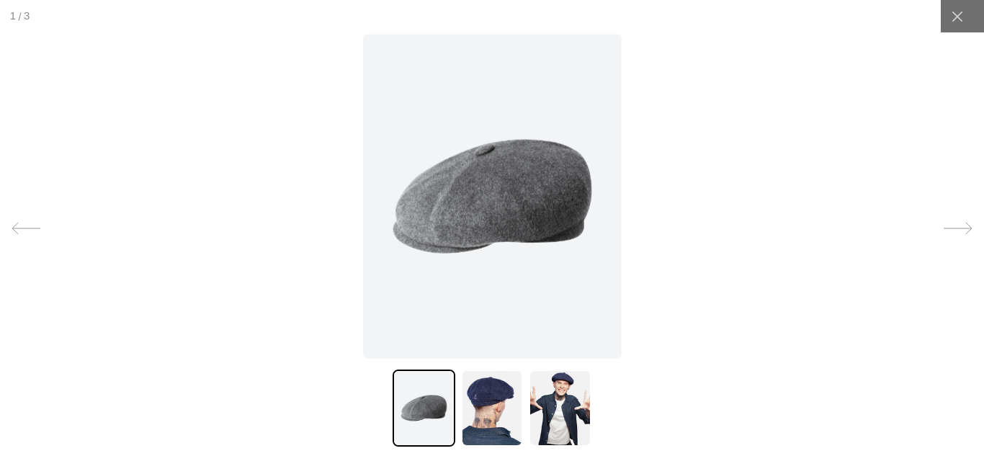
click at [474, 200] on img at bounding box center [492, 196] width 259 height 324
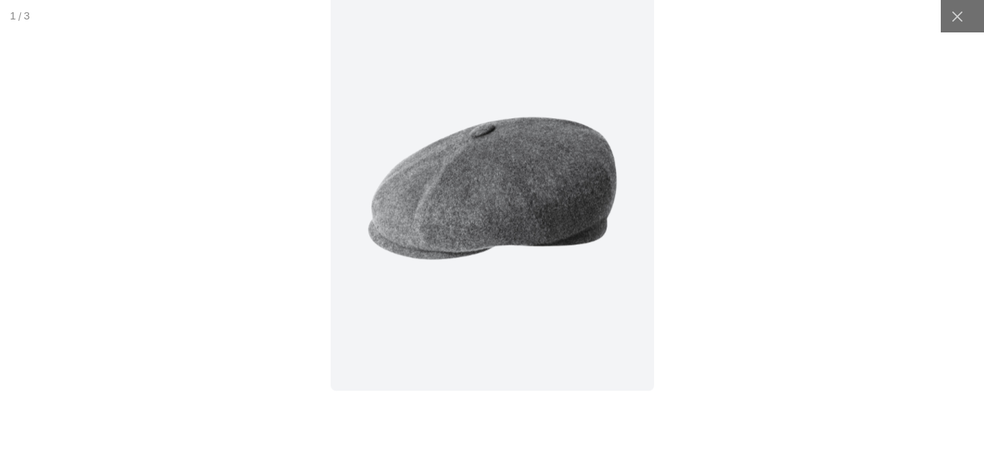
scroll to position [0, 0]
click at [474, 200] on img at bounding box center [493, 188] width 324 height 405
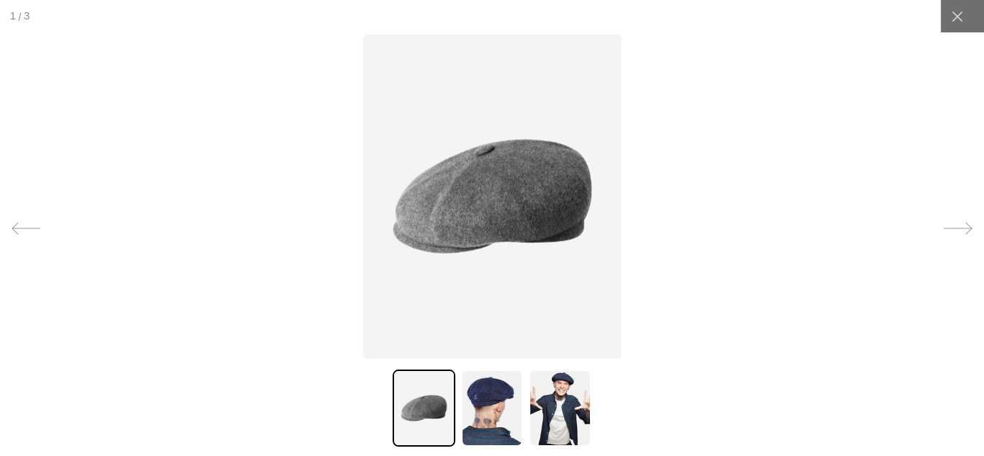
scroll to position [0, 297]
click at [501, 415] on img at bounding box center [492, 408] width 62 height 77
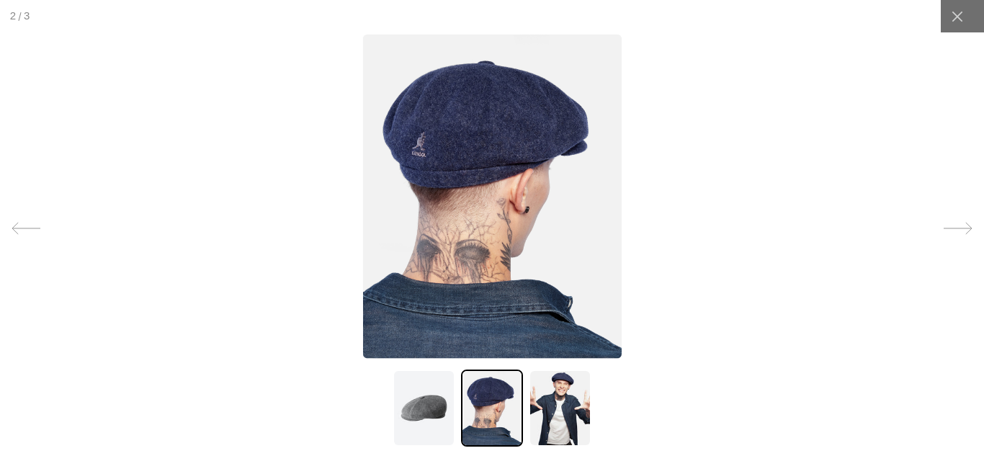
click at [571, 386] on img at bounding box center [560, 408] width 62 height 77
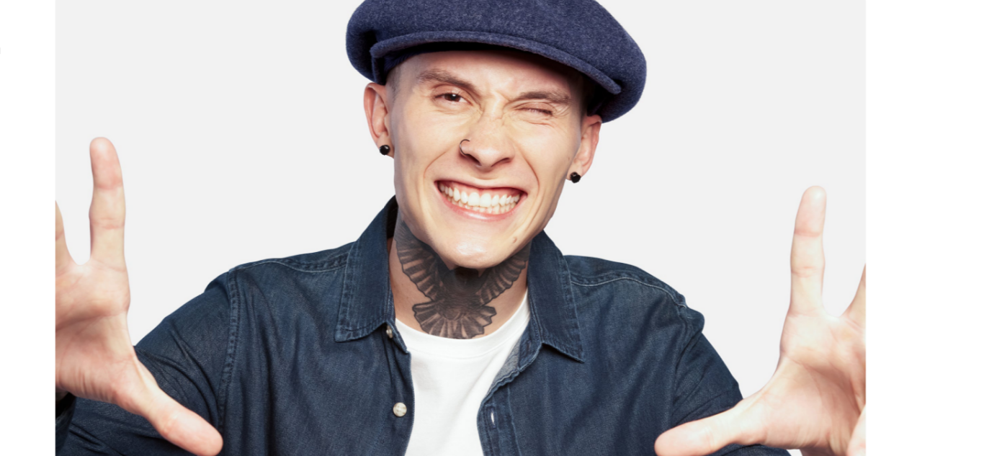
scroll to position [0, 0]
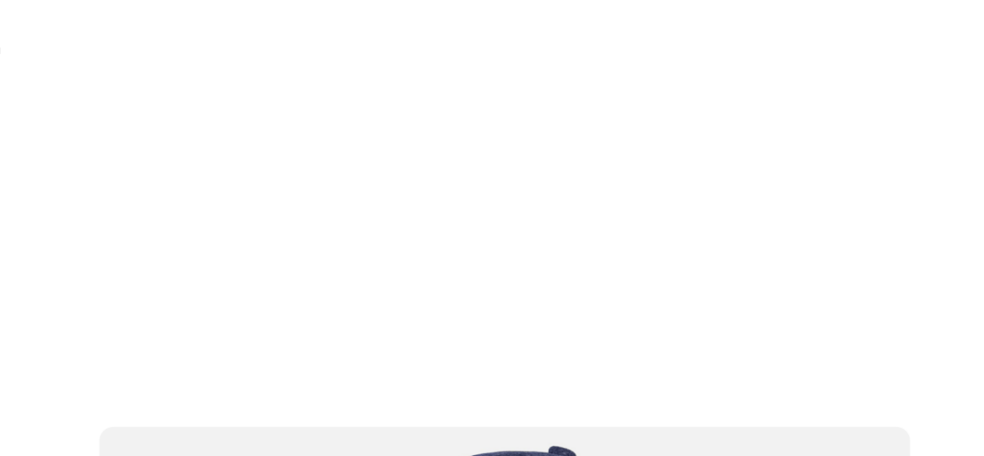
click at [527, 120] on div at bounding box center [492, 228] width 1310 height 608
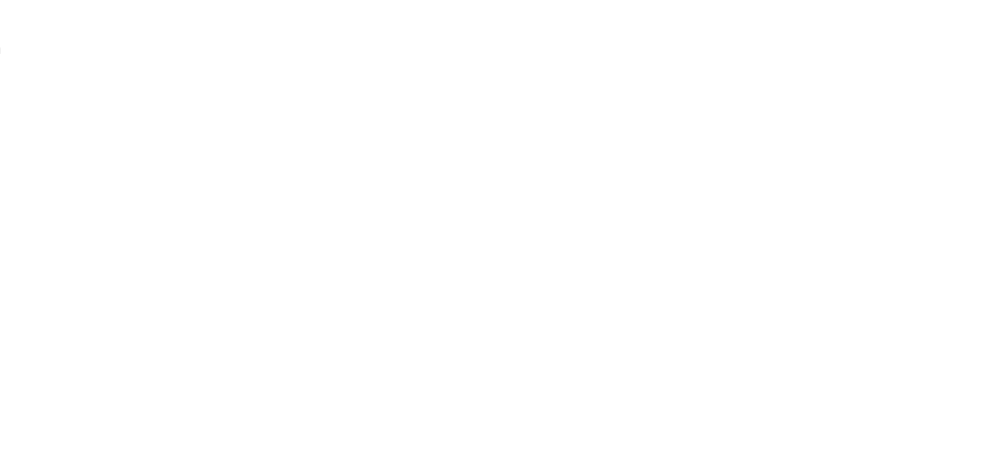
drag, startPoint x: 527, startPoint y: 120, endPoint x: 526, endPoint y: 43, distance: 77.1
click at [526, 43] on div at bounding box center [492, 228] width 1310 height 608
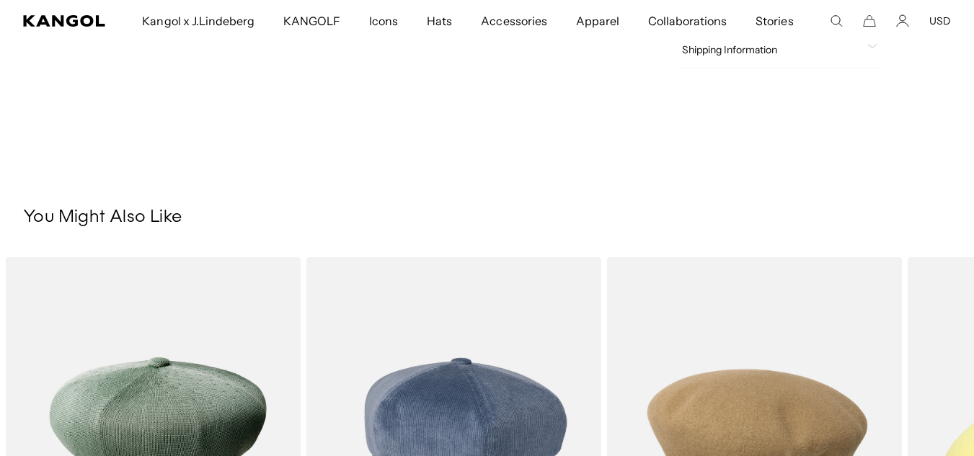
scroll to position [2122, 0]
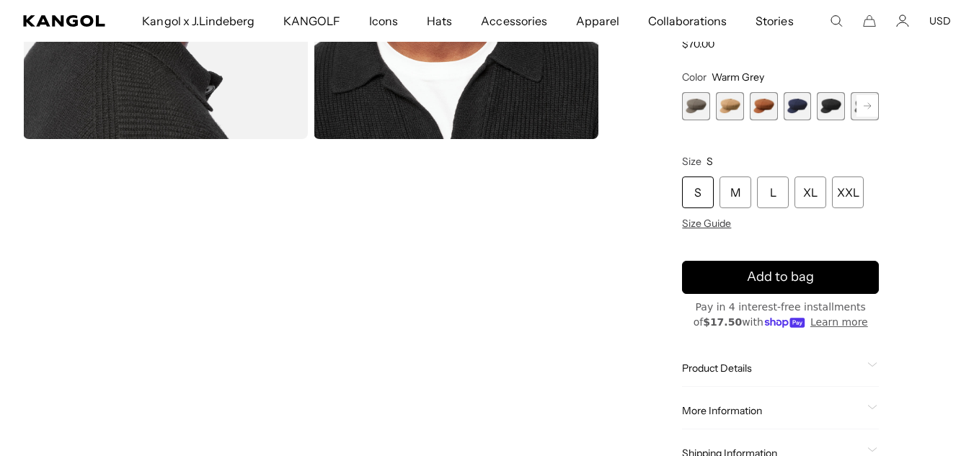
scroll to position [0, 0]
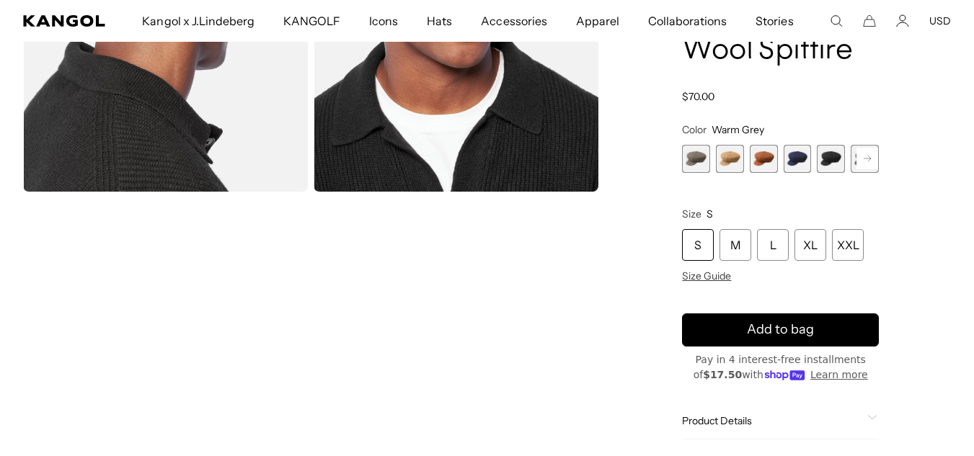
click at [827, 159] on span "5 of 8" at bounding box center [831, 159] width 28 height 28
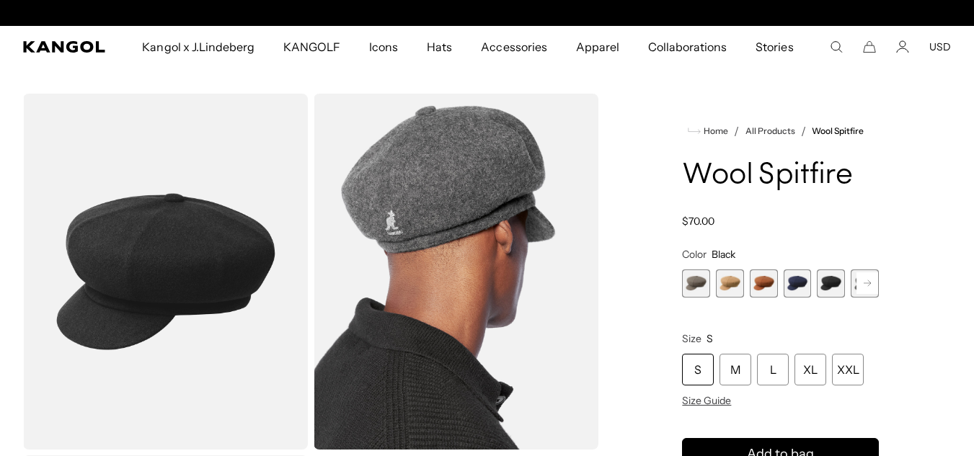
scroll to position [0, 297]
click at [871, 288] on rect at bounding box center [867, 283] width 22 height 22
click at [831, 285] on span "6 of 8" at bounding box center [831, 284] width 28 height 28
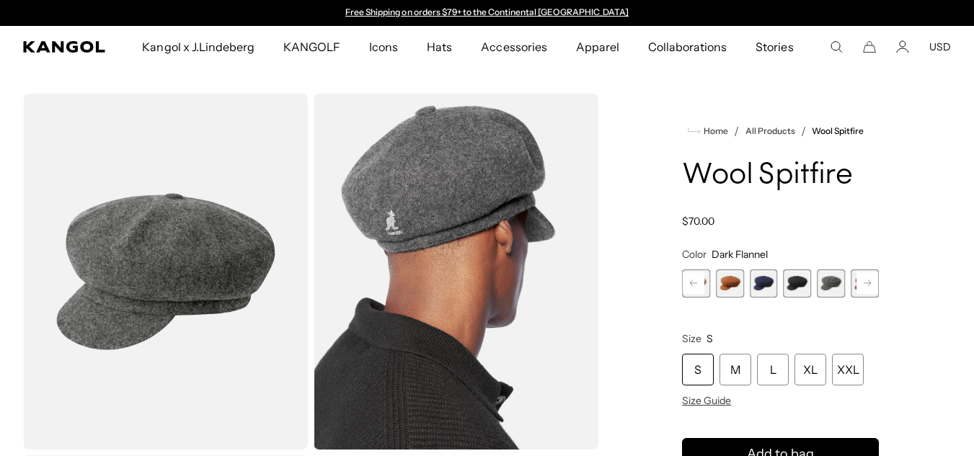
click at [471, 262] on img "Gallery Viewer" at bounding box center [456, 272] width 285 height 356
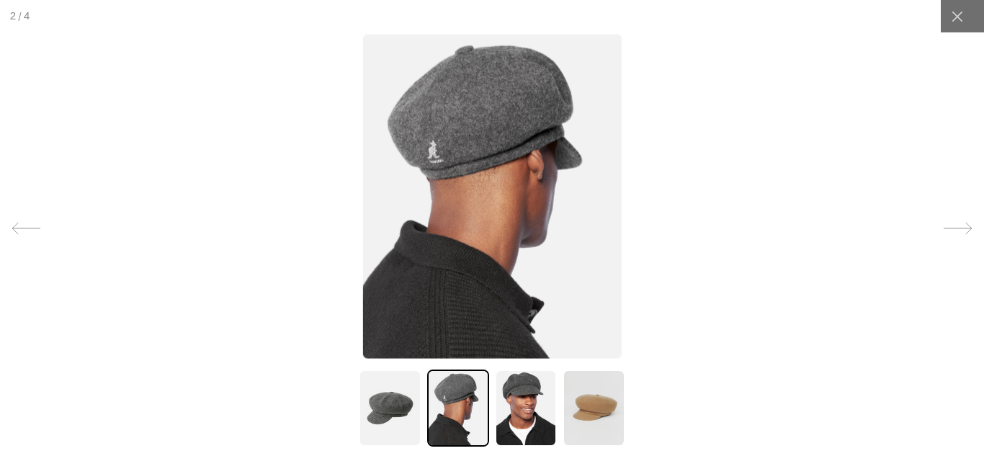
click at [494, 126] on img at bounding box center [492, 196] width 259 height 324
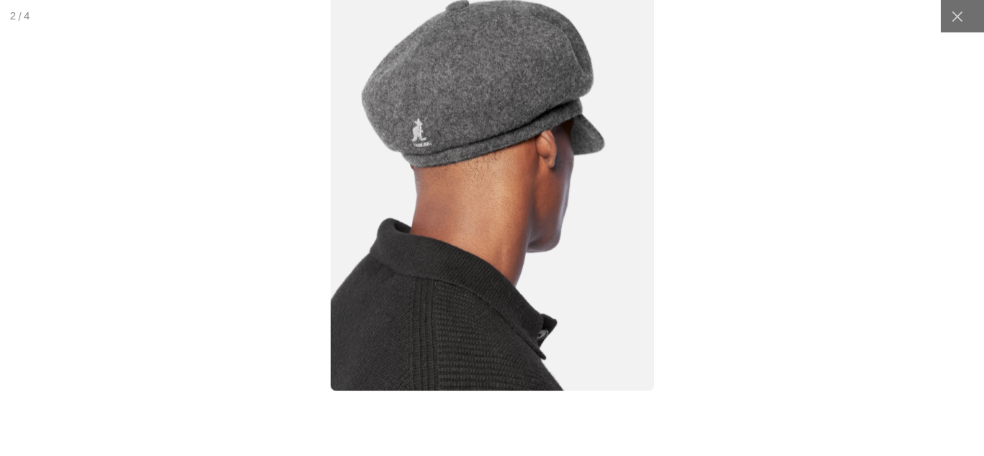
click at [494, 126] on img at bounding box center [493, 188] width 324 height 405
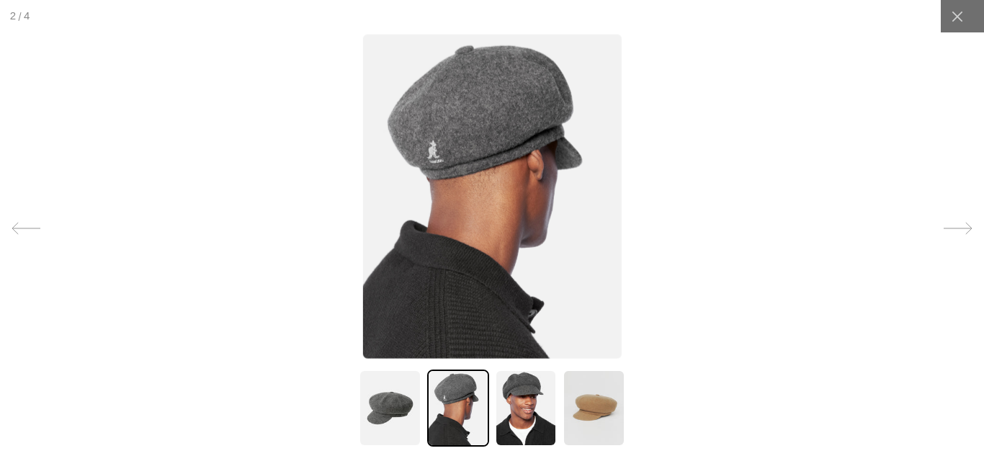
click at [385, 395] on img at bounding box center [390, 408] width 62 height 77
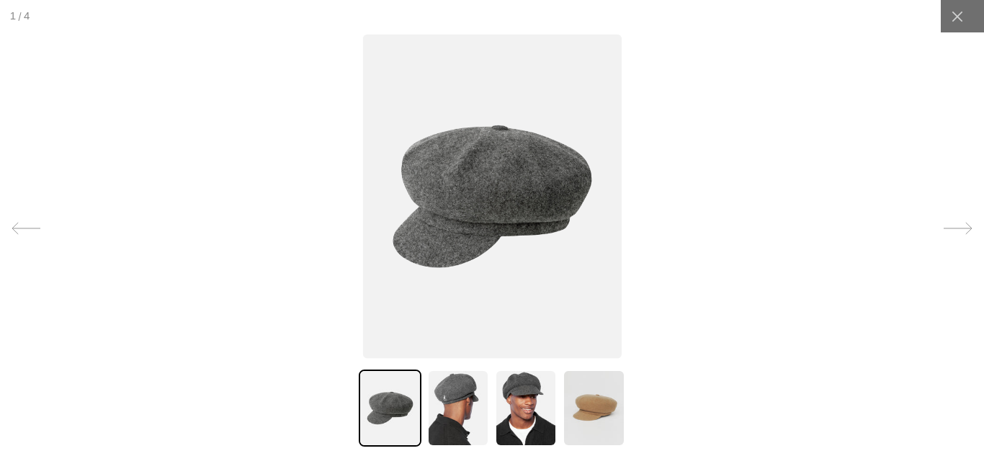
click at [518, 405] on img at bounding box center [526, 408] width 62 height 77
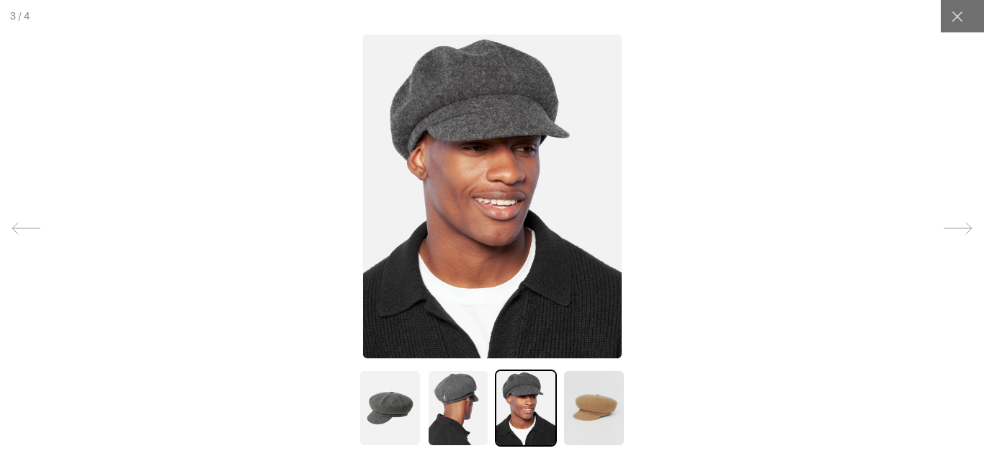
scroll to position [0, 297]
click at [483, 59] on img at bounding box center [492, 196] width 259 height 324
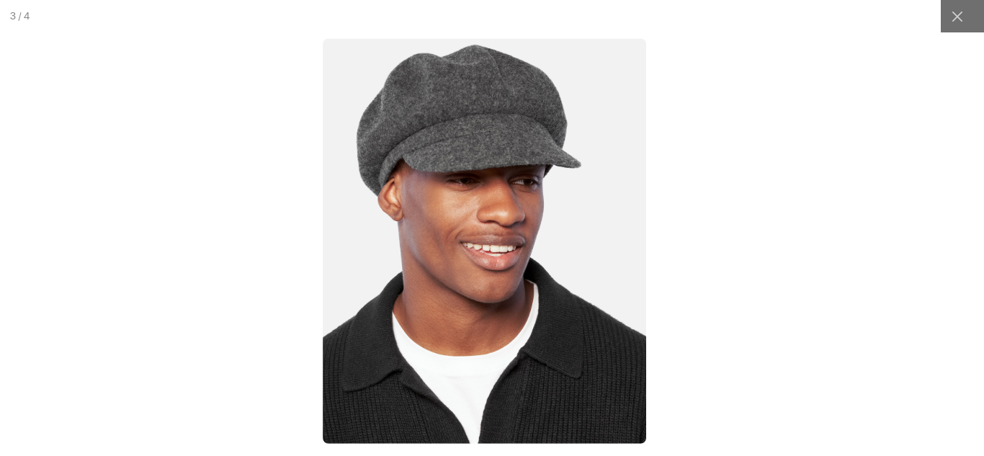
scroll to position [0, 0]
click at [475, 112] on img at bounding box center [485, 240] width 324 height 405
